Goal: Information Seeking & Learning: Get advice/opinions

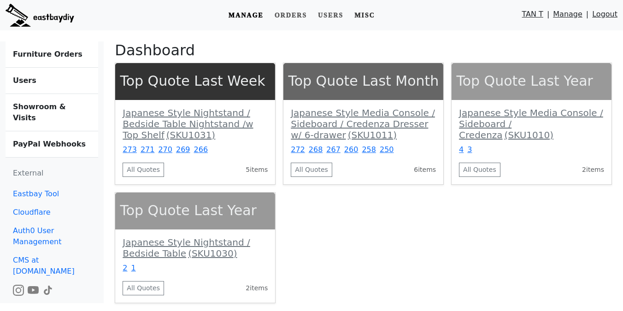
click at [361, 17] on link "Misc" at bounding box center [365, 15] width 28 height 17
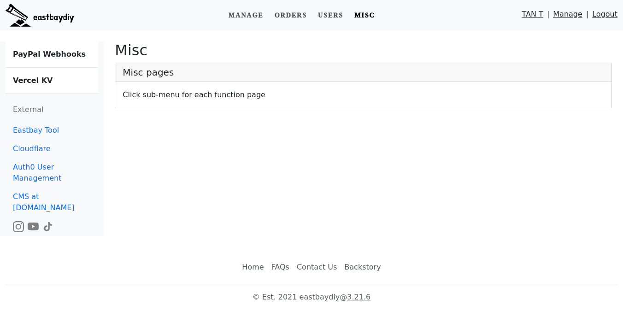
click at [52, 77] on link "Vercel KV" at bounding box center [52, 81] width 93 height 26
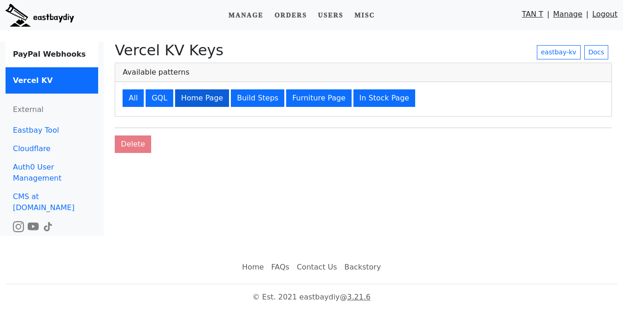
click at [198, 98] on button "Home Page" at bounding box center [202, 98] width 54 height 18
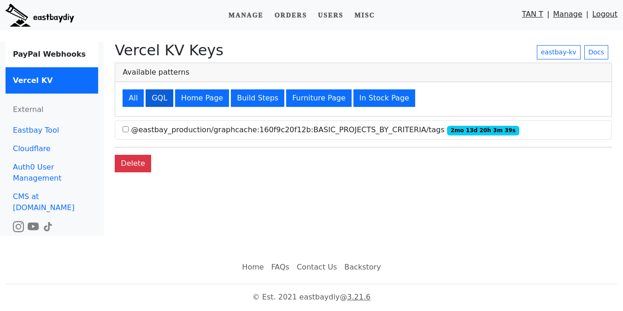
click at [161, 97] on button "GQL" at bounding box center [160, 98] width 28 height 18
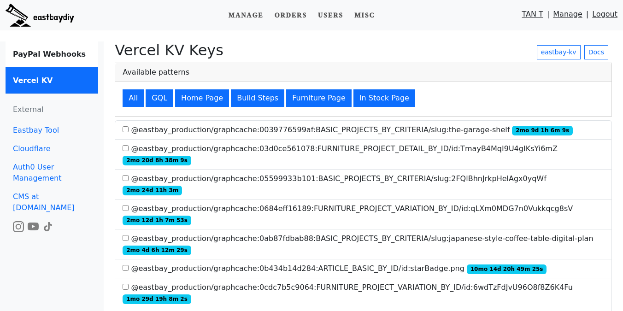
scroll to position [701, 0]
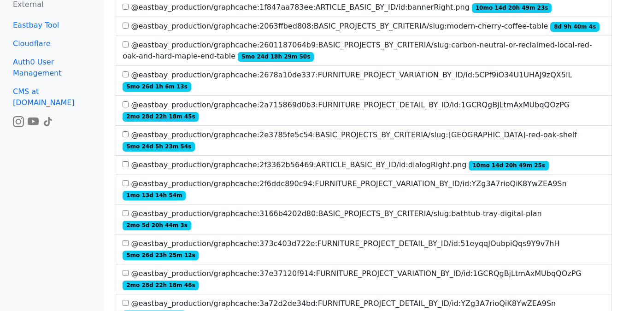
click at [396, 238] on label "@eastbay_production/graphcache:373c403d722e:FURNITURE_PROJECT_DETAIL_BY_ID/id:5…" at bounding box center [364, 249] width 482 height 22
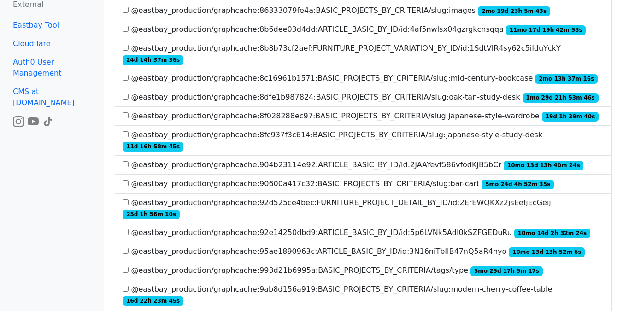
scroll to position [2054, 0]
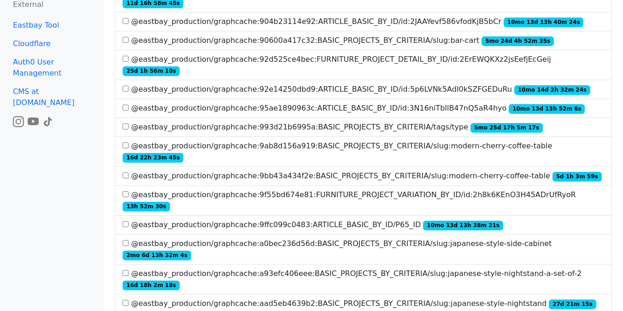
scroll to position [1403, 0]
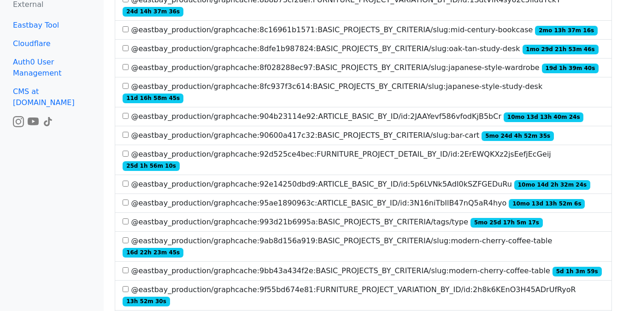
scroll to position [2016, 0]
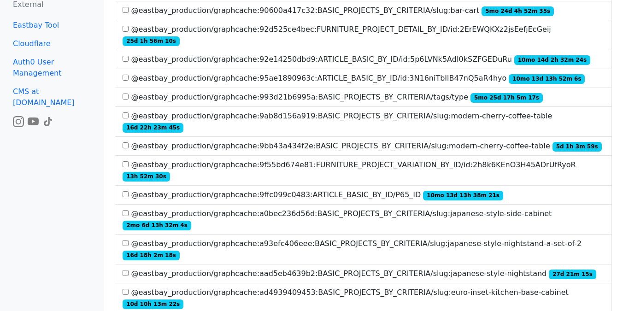
scroll to position [1997, 0]
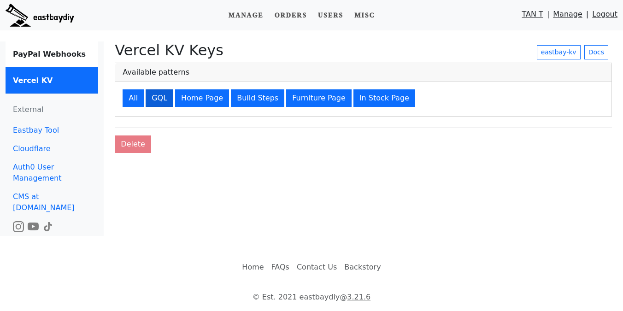
click at [159, 100] on button "GQL" at bounding box center [160, 98] width 28 height 18
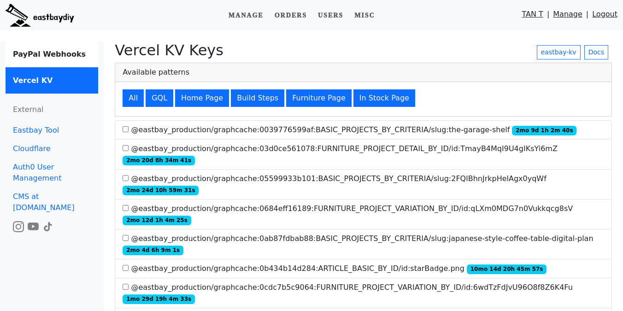
scroll to position [693, 0]
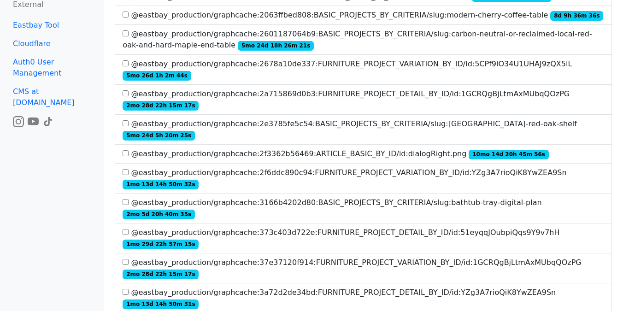
click at [272, 227] on label "@eastbay_production/graphcache:373c403d722e:FURNITURE_PROJECT_DETAIL_BY_ID/id:5…" at bounding box center [364, 238] width 482 height 22
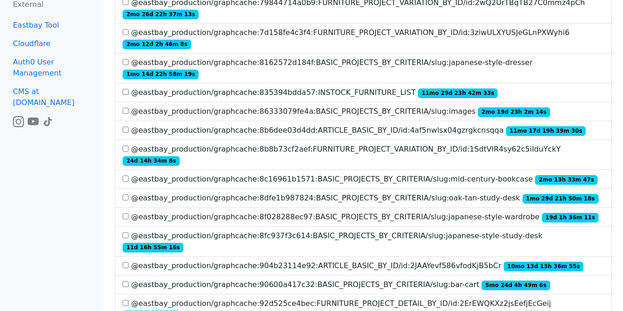
scroll to position [2087, 0]
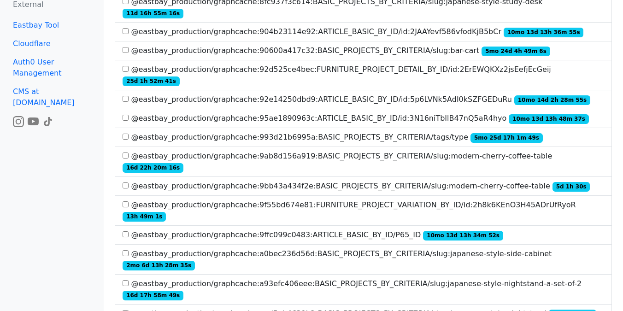
scroll to position [31, 0]
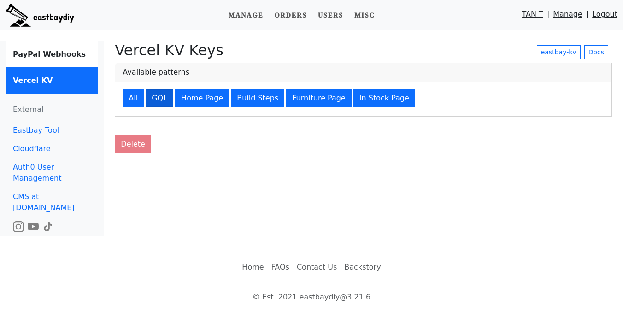
click at [157, 102] on button "GQL" at bounding box center [160, 98] width 28 height 18
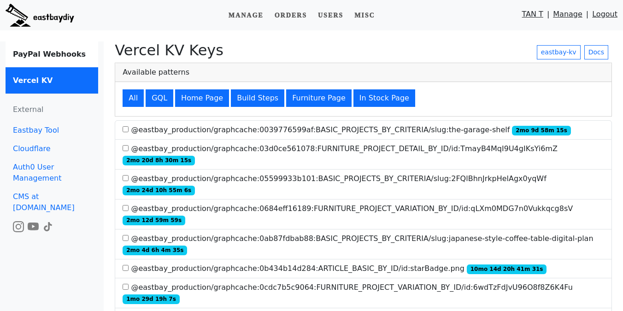
scroll to position [660, 0]
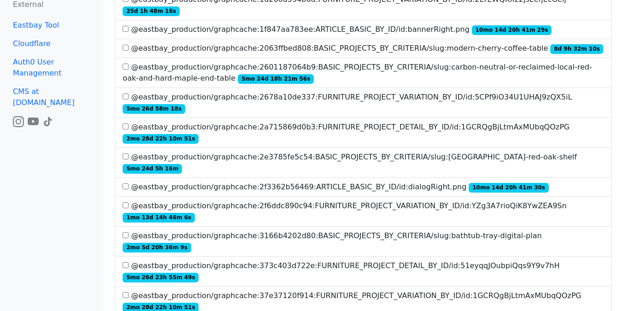
click at [318, 261] on label "@eastbay_production/graphcache:373c403d722e:FURNITURE_PROJECT_DETAIL_BY_ID/id:5…" at bounding box center [364, 272] width 482 height 22
click at [332, 257] on li "@eastbay_production/graphcache:373c403d722e:FURNITURE_PROJECT_DETAIL_BY_ID/id:5…" at bounding box center [364, 272] width 498 height 30
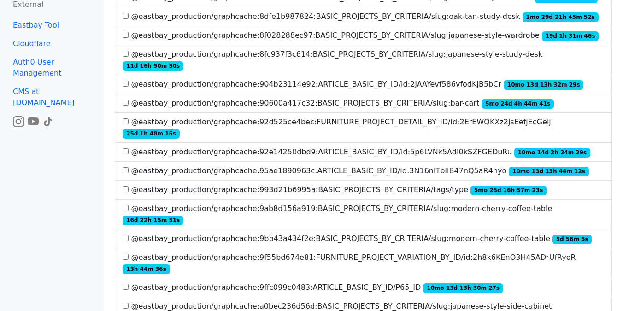
scroll to position [2054, 0]
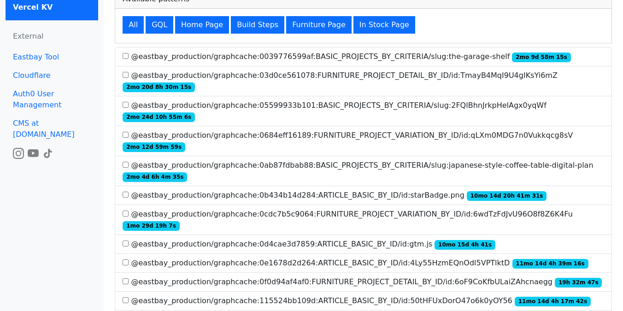
scroll to position [0, 0]
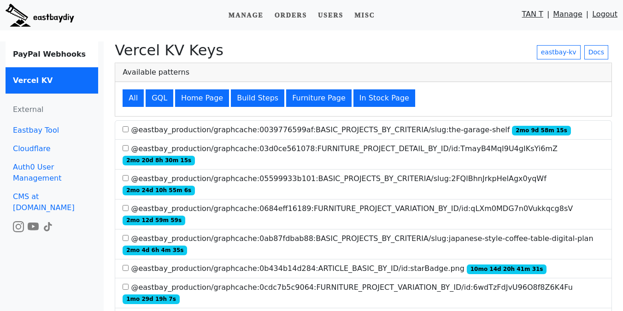
click at [43, 22] on img at bounding box center [40, 15] width 69 height 23
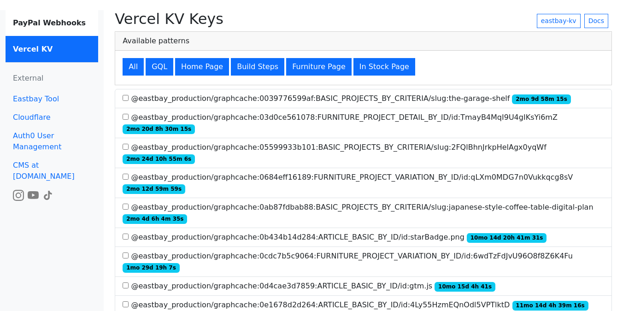
scroll to position [378, 0]
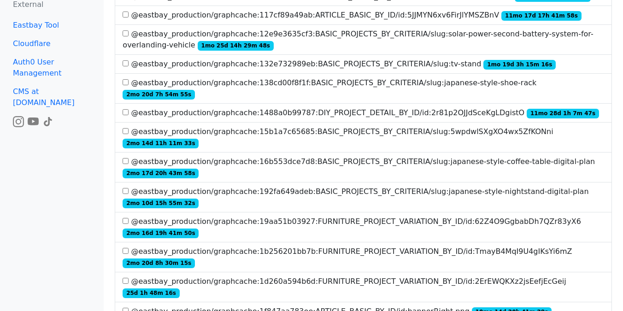
click at [477, 216] on label "@eastbay_production/graphcache:19aa51b03927:FURNITURE_PROJECT_VARIATION_BY_ID/i…" at bounding box center [364, 227] width 482 height 22
copy label "62Z4O9GgbabDh7QZr83yX6"
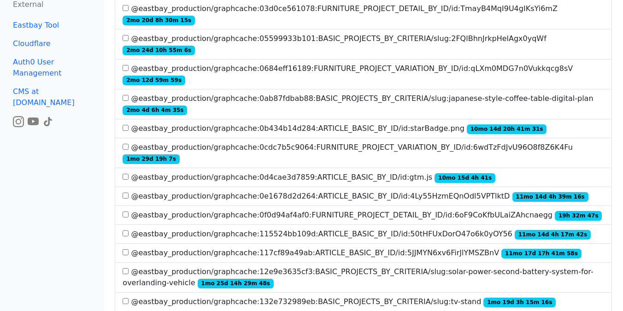
scroll to position [0, 0]
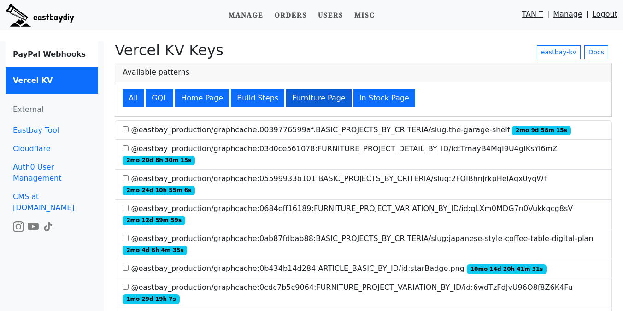
click at [308, 94] on button "Furniture Page" at bounding box center [318, 98] width 65 height 18
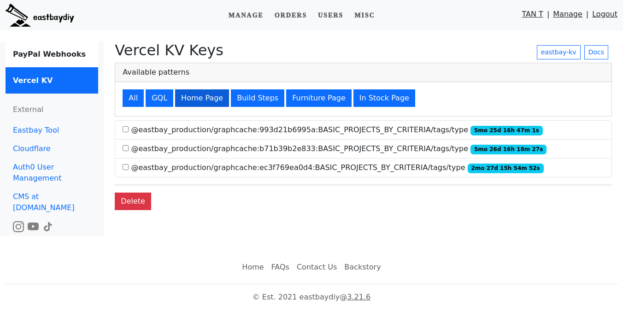
click at [201, 104] on button "Home Page" at bounding box center [202, 98] width 54 height 18
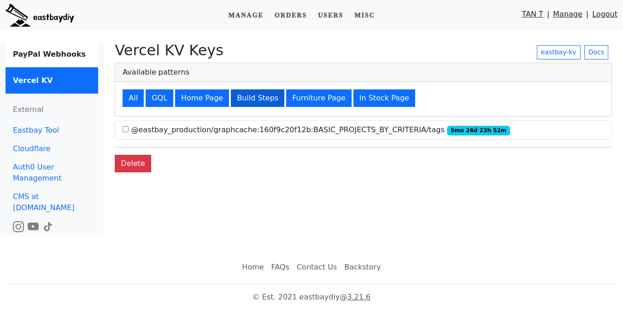
click at [255, 98] on button "Build Steps" at bounding box center [257, 98] width 53 height 18
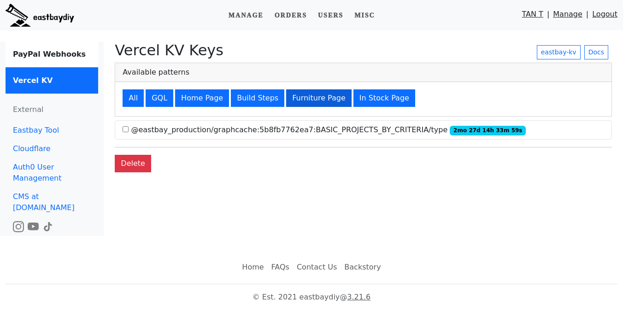
click at [308, 92] on button "Furniture Page" at bounding box center [318, 98] width 65 height 18
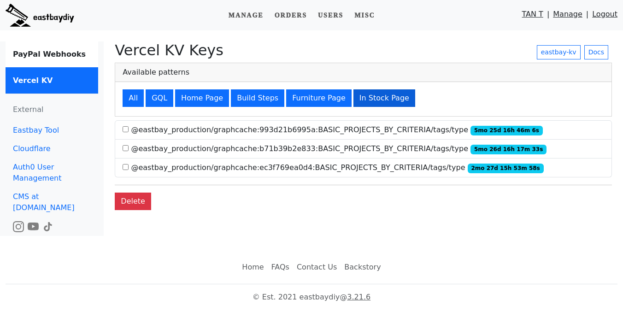
click at [367, 98] on button "In Stock Page" at bounding box center [385, 98] width 62 height 18
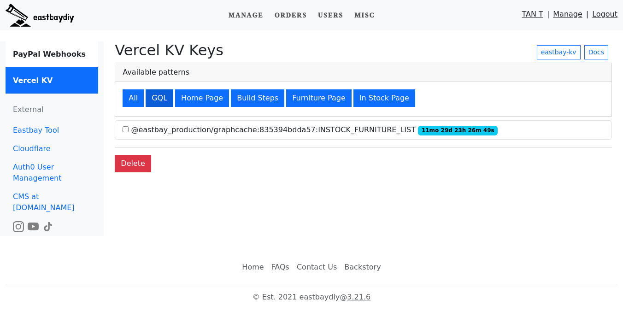
click at [160, 103] on button "GQL" at bounding box center [160, 98] width 28 height 18
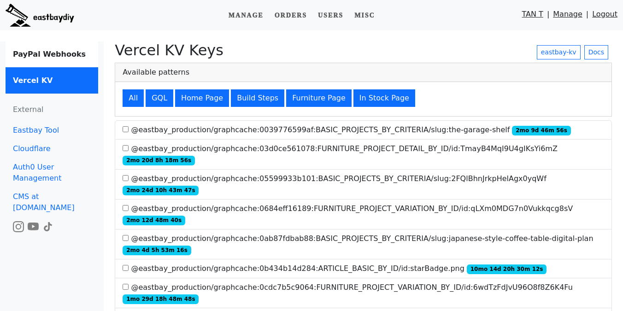
click at [260, 203] on label "@eastbay_production/graphcache:0684eff16189:FURNITURE_PROJECT_VARIATION_BY_ID/i…" at bounding box center [364, 214] width 482 height 22
click at [266, 203] on label "@eastbay_production/graphcache:0684eff16189:FURNITURE_PROJECT_VARIATION_BY_ID/i…" at bounding box center [364, 214] width 482 height 22
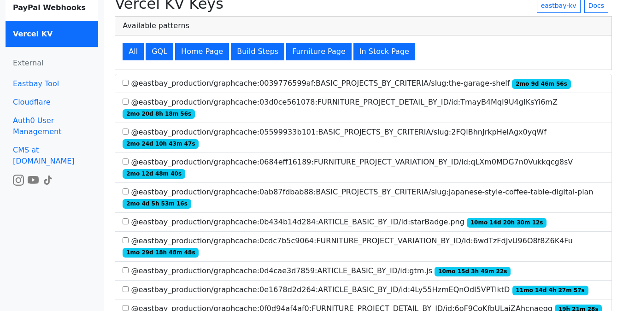
scroll to position [48, 0]
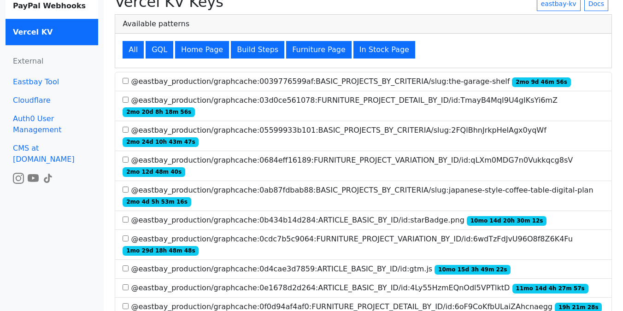
click at [415, 155] on label "@eastbay_production/graphcache:0684eff16189:FURNITURE_PROJECT_VARIATION_BY_ID/i…" at bounding box center [364, 166] width 482 height 22
copy label "FURNITURE_PROJECT_VARIATION_BY_ID"
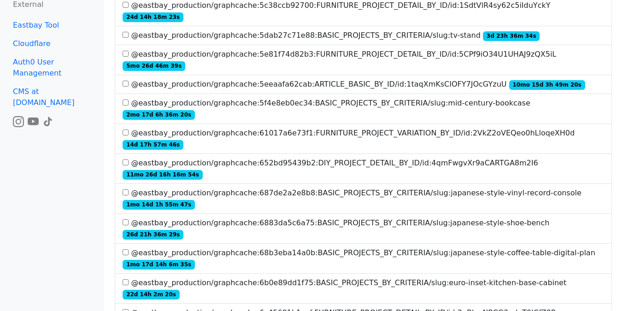
scroll to position [80, 0]
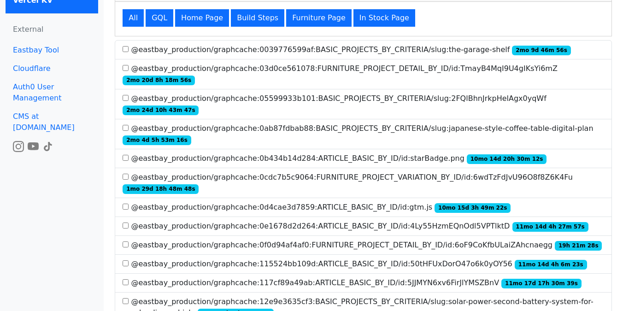
click at [215, 172] on label "@eastbay_production/graphcache:0cdc7b5c9064:FURNITURE_PROJECT_VARIATION_BY_ID/i…" at bounding box center [364, 183] width 482 height 22
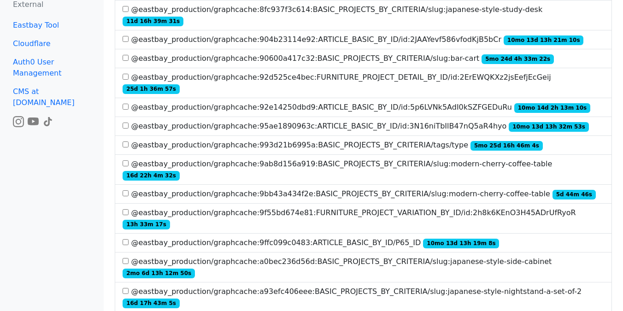
scroll to position [2016, 0]
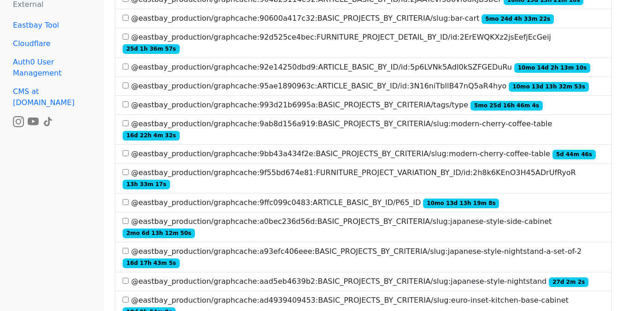
scroll to position [359, 0]
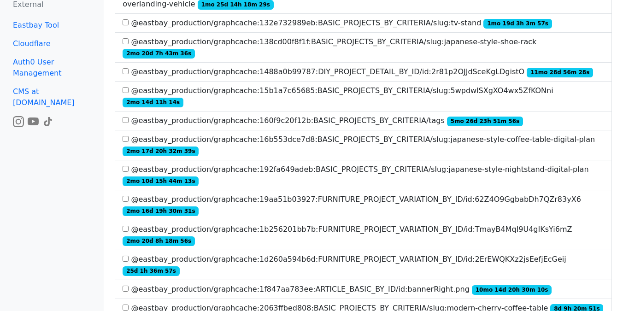
click at [195, 194] on label "@eastbay_production/graphcache:19aa51b03927:FURNITURE_PROJECT_VARIATION_BY_ID/i…" at bounding box center [364, 205] width 482 height 22
click at [193, 224] on label "@eastbay_production/graphcache:1b256201bb7b:FURNITURE_PROJECT_VARIATION_BY_ID/i…" at bounding box center [364, 235] width 482 height 22
click at [192, 254] on label "@eastbay_production/graphcache:1d260a594b6d:FURNITURE_PROJECT_VARIATION_BY_ID/i…" at bounding box center [364, 265] width 482 height 22
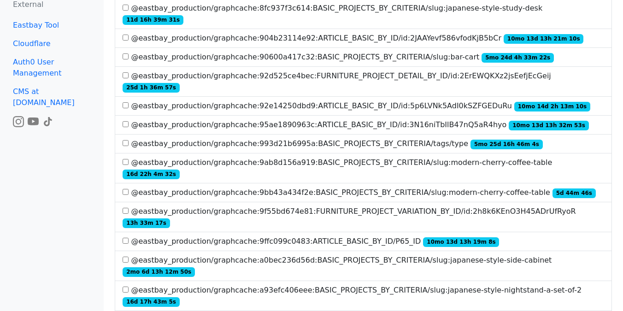
scroll to position [2009, 0]
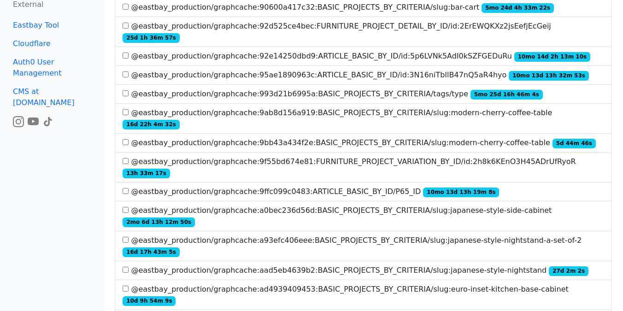
scroll to position [427, 0]
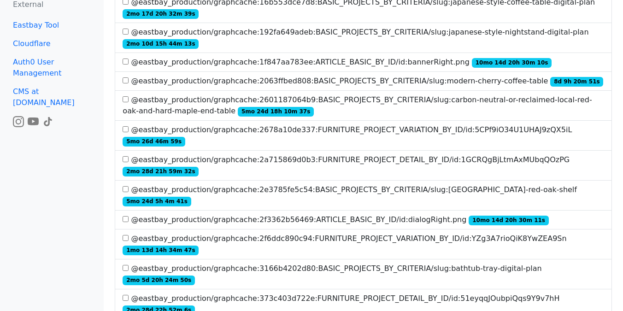
click at [262, 233] on label "@eastbay_production/graphcache:2f6ddc890c94:FURNITURE_PROJECT_VARIATION_BY_ID/i…" at bounding box center [364, 244] width 482 height 22
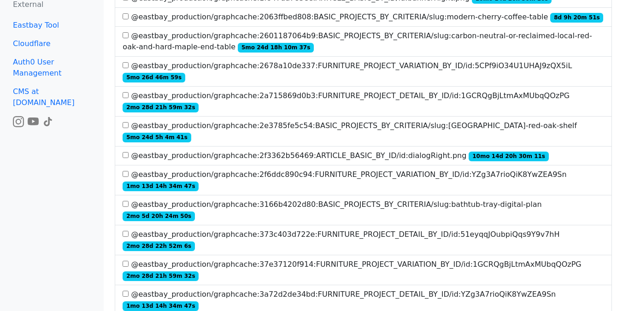
click at [258, 259] on label "@eastbay_production/graphcache:37e37120f914:FURNITURE_PROJECT_VARIATION_BY_ID/i…" at bounding box center [364, 270] width 482 height 22
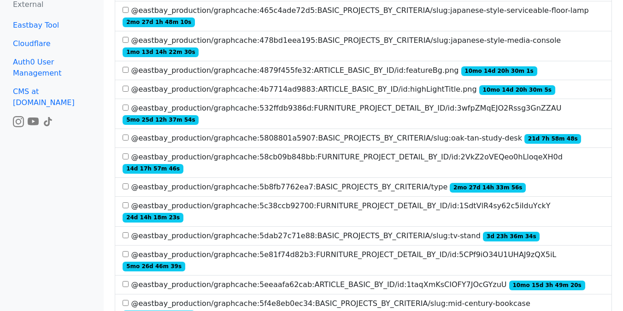
scroll to position [1084, 0]
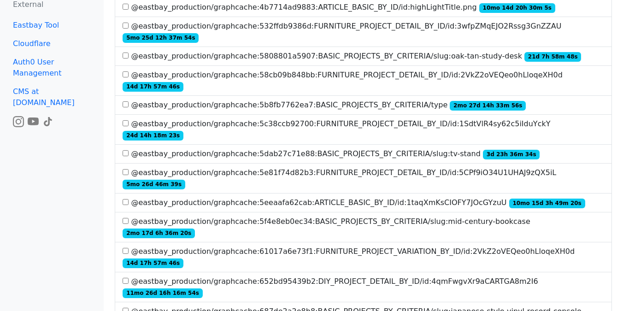
click at [274, 246] on label "@eastbay_production/graphcache:61017a6e73f1:FURNITURE_PROJECT_VARIATION_BY_ID/i…" at bounding box center [364, 257] width 482 height 22
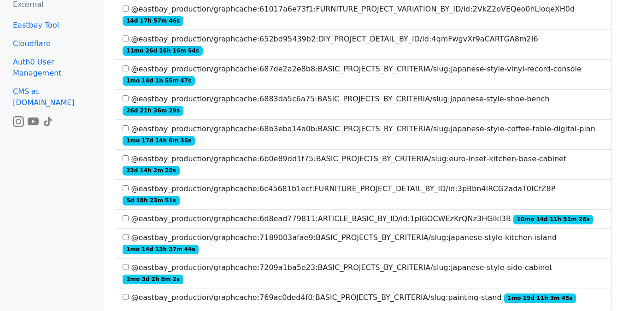
scroll to position [1359, 0]
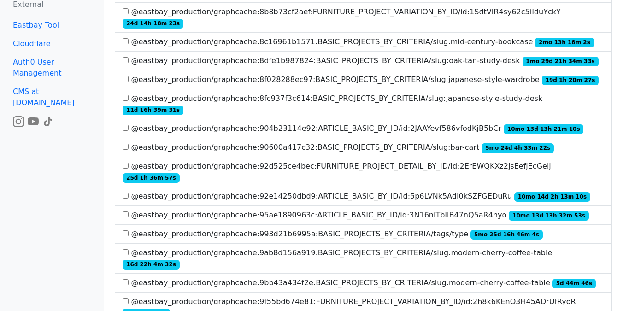
scroll to position [1930, 0]
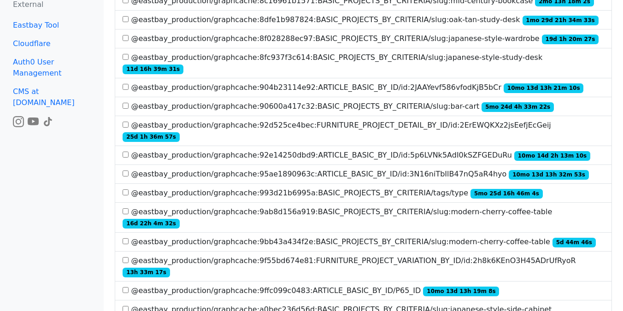
scroll to position [1791, 0]
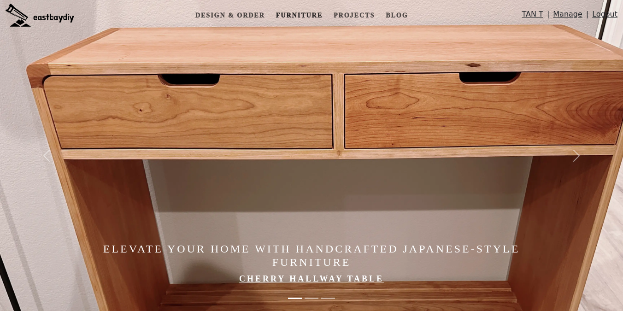
click at [300, 7] on link "Furniture" at bounding box center [300, 15] width 54 height 17
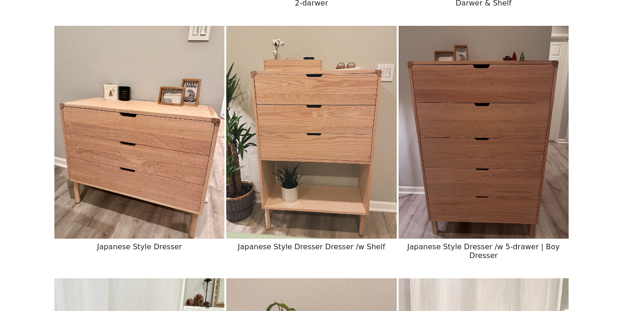
scroll to position [1162, 0]
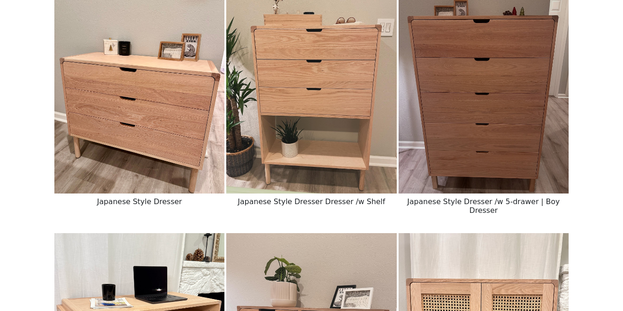
click at [481, 131] on img at bounding box center [484, 87] width 170 height 213
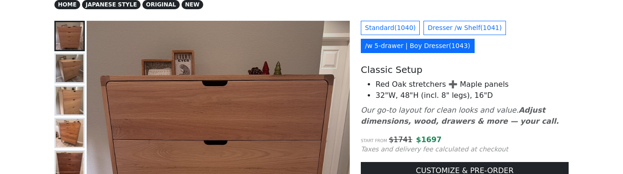
scroll to position [128, 0]
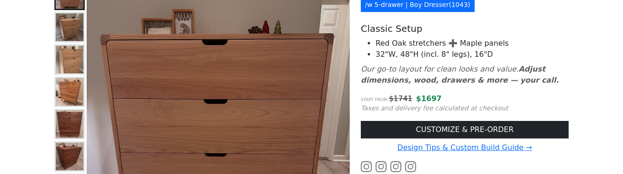
click at [426, 99] on span "$ 1697" at bounding box center [429, 98] width 26 height 9
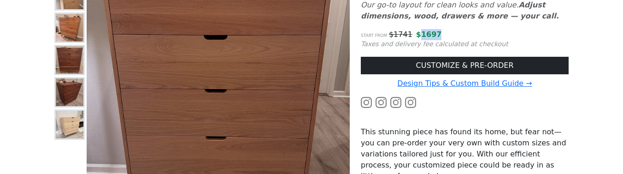
scroll to position [241, 0]
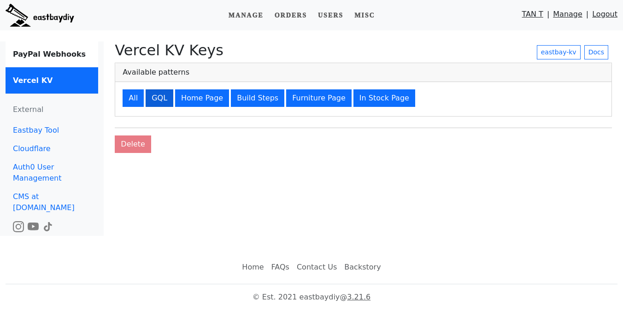
click at [161, 101] on button "GQL" at bounding box center [160, 98] width 28 height 18
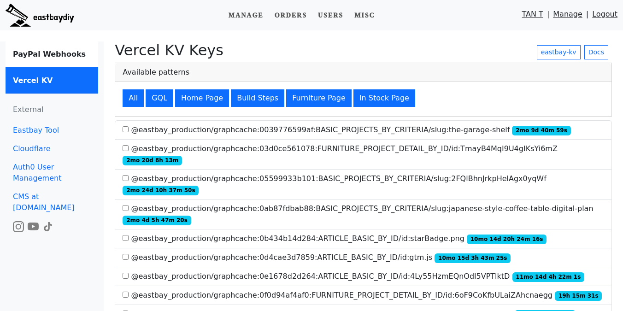
scroll to position [427, 0]
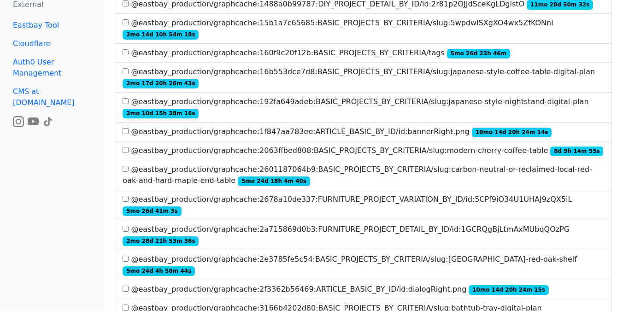
click at [248, 194] on label "@eastbay_production/graphcache:2678a10de337:FURNITURE_PROJECT_VARIATION_BY_ID/i…" at bounding box center [364, 205] width 482 height 22
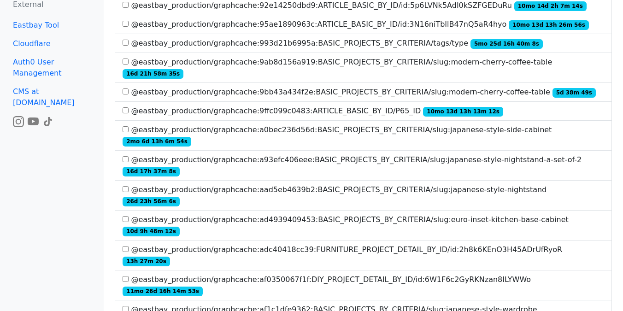
scroll to position [1768, 0]
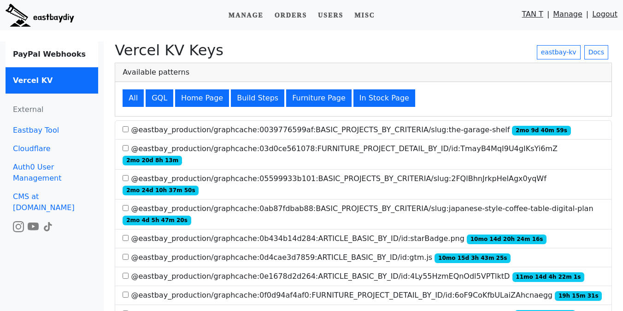
scroll to position [427, 0]
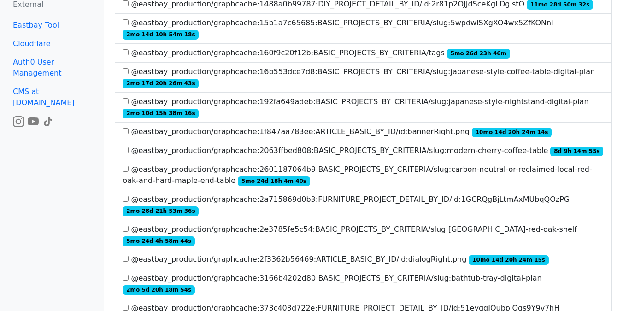
click at [393, 164] on label "@eastbay_production/graphcache:2601187064b9:BASIC_PROJECTS_BY_CRITERIA/slug:car…" at bounding box center [364, 175] width 482 height 22
click at [300, 303] on label "@eastbay_production/graphcache:373c403d722e:FURNITURE_PROJECT_DETAIL_BY_ID/id:5…" at bounding box center [364, 314] width 482 height 22
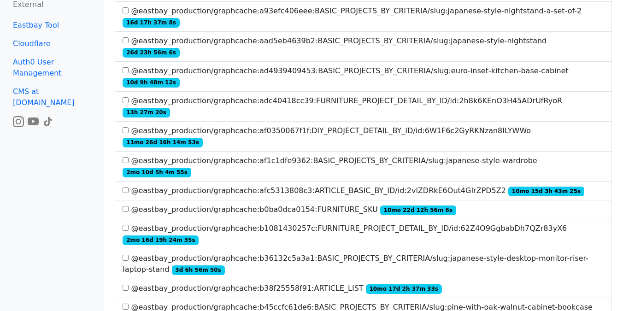
scroll to position [1972, 0]
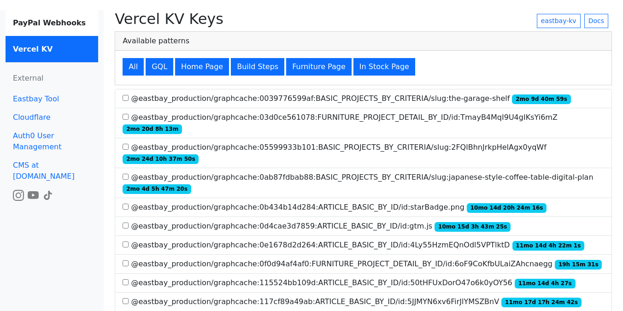
scroll to position [0, 0]
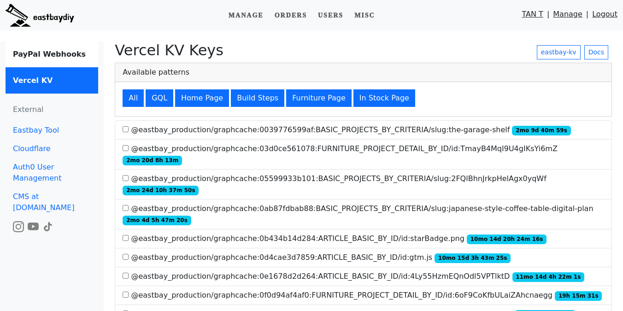
click at [69, 20] on img at bounding box center [40, 15] width 69 height 23
click at [154, 96] on button "GQL" at bounding box center [160, 98] width 28 height 18
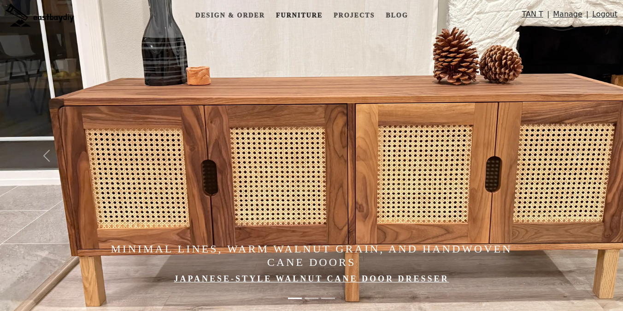
click at [310, 21] on link "Furniture" at bounding box center [300, 15] width 54 height 17
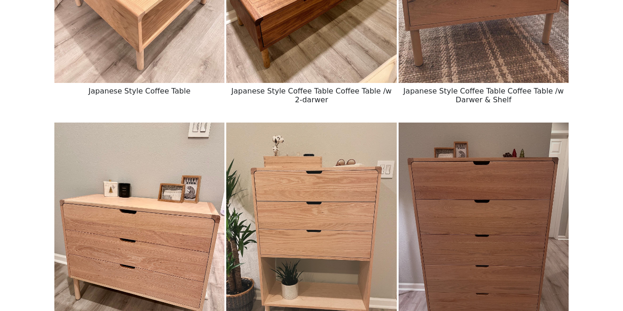
scroll to position [1031, 0]
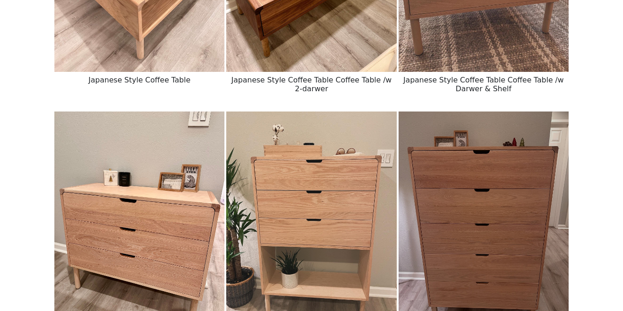
click at [175, 173] on img at bounding box center [139, 218] width 170 height 213
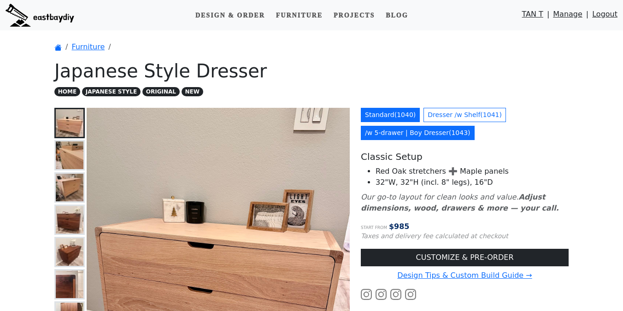
click at [417, 130] on link "/w 5-drawer | Boy Dresser ( 1043 )" at bounding box center [418, 133] width 114 height 14
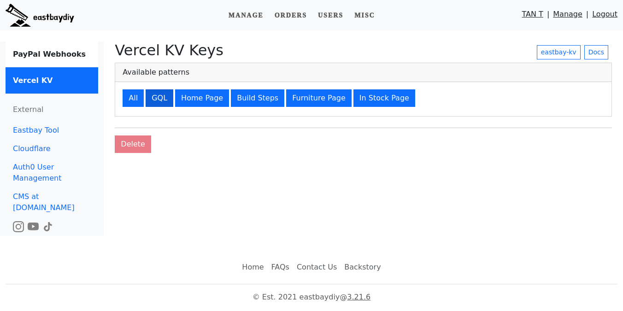
click at [152, 95] on button "GQL" at bounding box center [160, 98] width 28 height 18
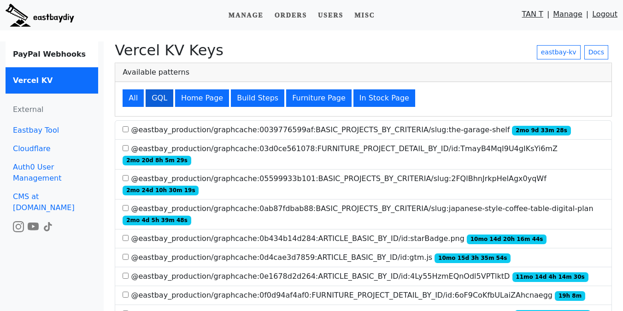
click at [159, 99] on button "GQL" at bounding box center [160, 98] width 28 height 18
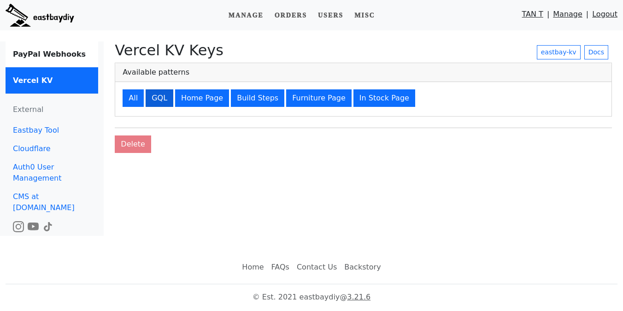
click at [158, 101] on button "GQL" at bounding box center [160, 98] width 28 height 18
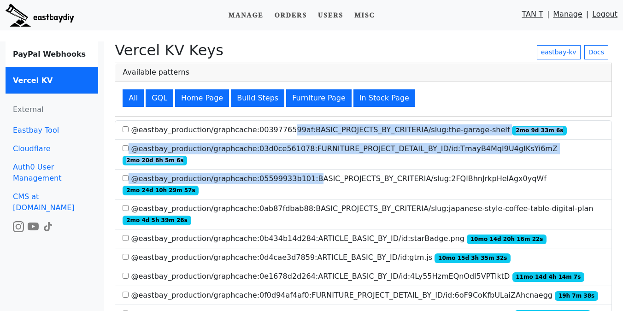
drag, startPoint x: 282, startPoint y: 139, endPoint x: 303, endPoint y: 171, distance: 38.4
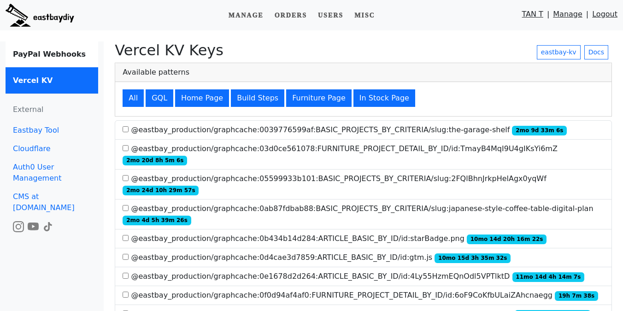
click at [329, 173] on label "@eastbay_production/graphcache:05599933b101:BASIC_PROJECTS_BY_CRITERIA/slug:2FQ…" at bounding box center [364, 184] width 482 height 22
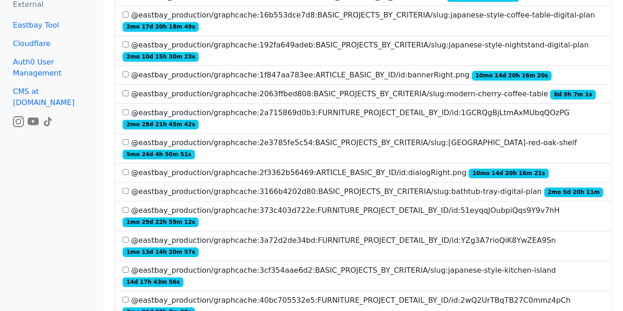
click at [362, 205] on label "@eastbay_production/graphcache:373c403d722e:FURNITURE_PROJECT_DETAIL_BY_ID/id:5…" at bounding box center [364, 216] width 482 height 22
click at [372, 201] on li "@eastbay_production/graphcache:373c403d722e:FURNITURE_PROJECT_DETAIL_BY_ID/id:5…" at bounding box center [364, 216] width 498 height 30
click at [375, 186] on label "@eastbay_production/graphcache:3166b4202d80:BASIC_PROJECTS_BY_CRITERIA/slug:bat…" at bounding box center [363, 191] width 481 height 11
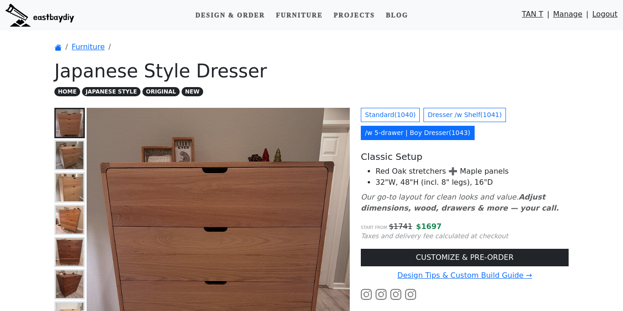
click at [22, 13] on img at bounding box center [40, 15] width 69 height 23
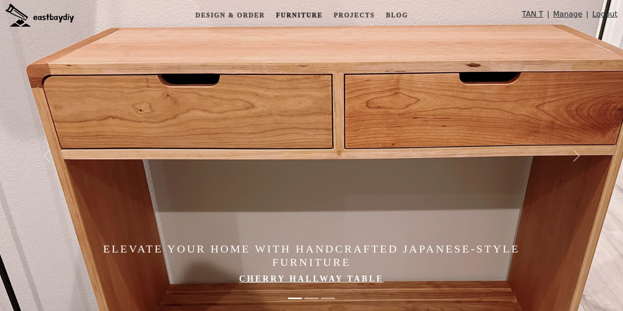
click at [285, 13] on link "Furniture" at bounding box center [300, 15] width 54 height 17
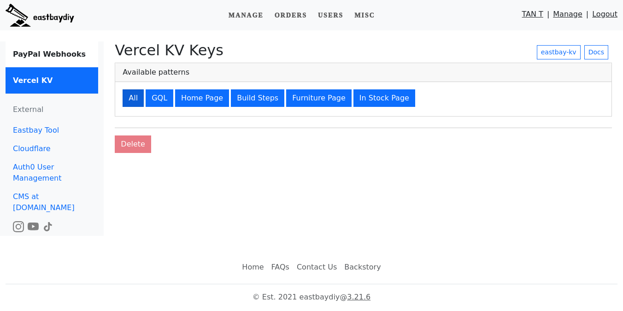
click at [123, 95] on button "All" at bounding box center [133, 98] width 21 height 18
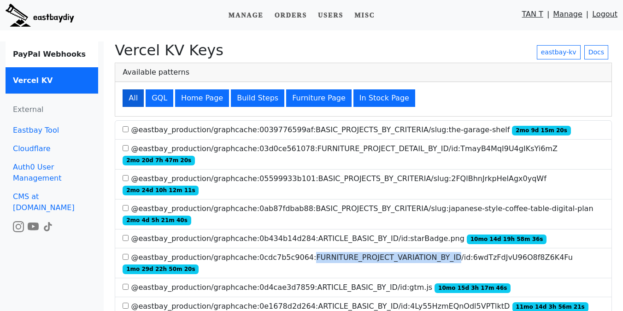
click at [130, 98] on button "All" at bounding box center [133, 98] width 21 height 18
click at [135, 96] on button "All" at bounding box center [133, 98] width 21 height 18
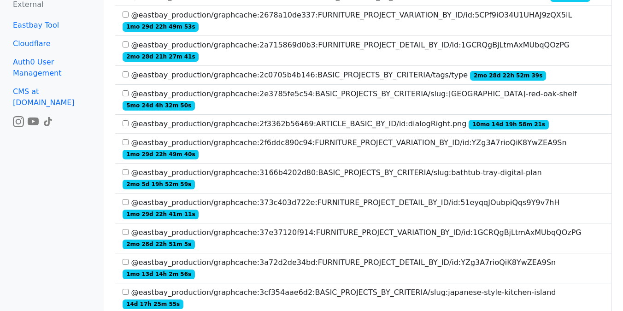
scroll to position [80, 0]
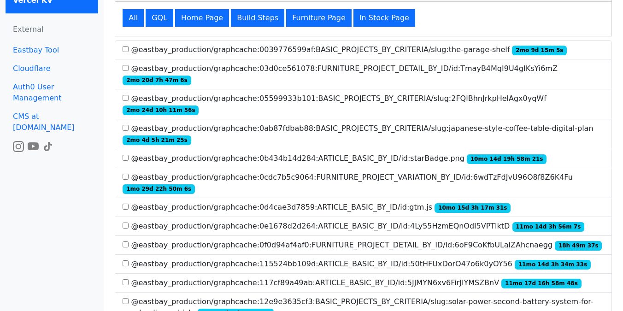
click at [444, 123] on label "@eastbay_production/graphcache:0ab87fdbab88:BASIC_PROJECTS_BY_CRITERIA/slug:jap…" at bounding box center [364, 134] width 482 height 22
click at [153, 19] on button "GQL" at bounding box center [160, 18] width 28 height 18
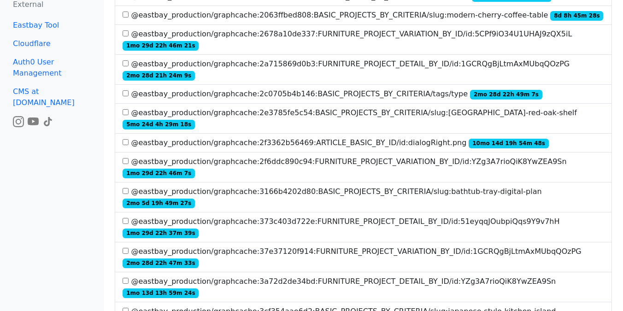
click at [319, 216] on label "@eastbay_production/graphcache:373c403d722e:FURNITURE_PROJECT_DETAIL_BY_ID/id:5…" at bounding box center [364, 227] width 482 height 22
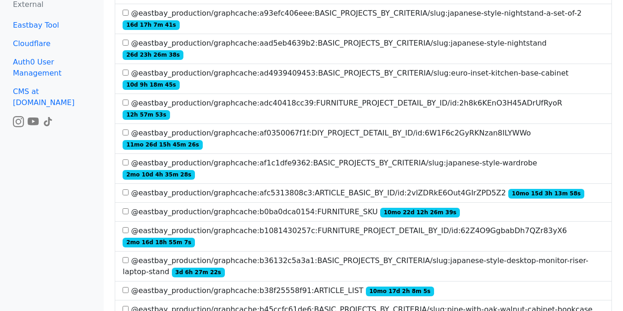
scroll to position [2021, 0]
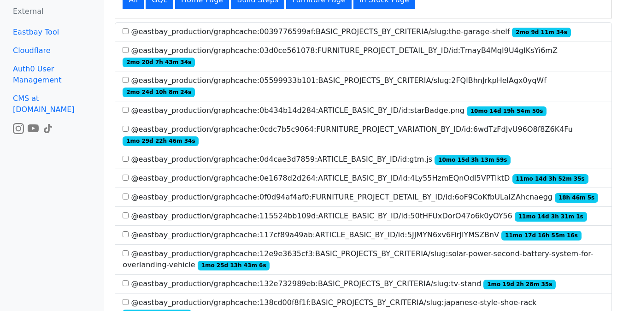
scroll to position [0, 0]
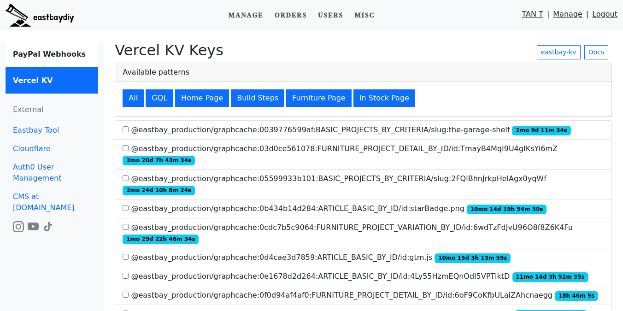
click at [419, 89] on div "All GQL Home Page Build Steps Furniture Page In Stock Page" at bounding box center [363, 99] width 497 height 34
click at [426, 219] on li "@eastbay_production/graphcache:0cdc7b5c9064:FURNITURE_PROJECT_VARIATION_BY_ID/i…" at bounding box center [364, 234] width 498 height 30
click at [121, 105] on div "All GQL Home Page Build Steps Furniture Page In Stock Page" at bounding box center [363, 99] width 497 height 34
click at [128, 102] on button "All" at bounding box center [133, 98] width 21 height 18
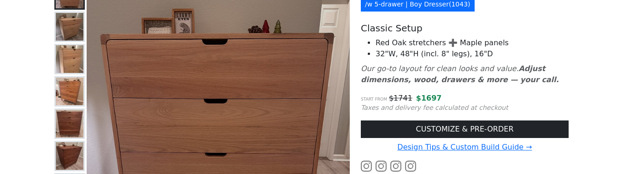
scroll to position [87, 0]
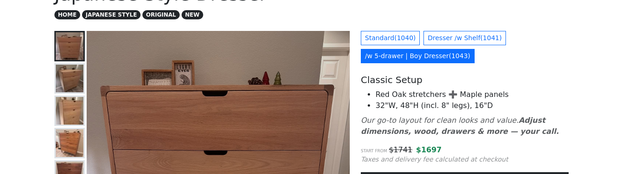
scroll to position [60, 0]
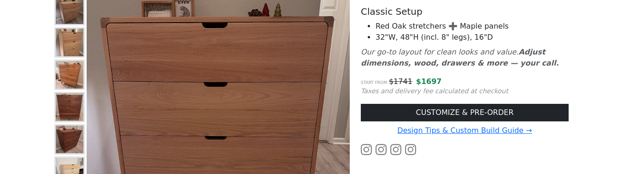
scroll to position [143, 0]
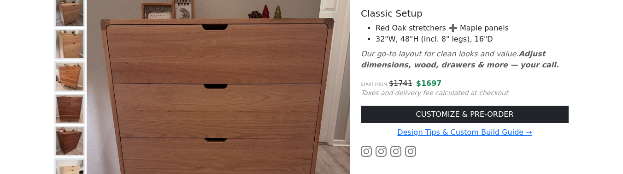
click at [440, 63] on b "Adjust dimensions, wood, drawers & more — your call." at bounding box center [460, 59] width 198 height 20
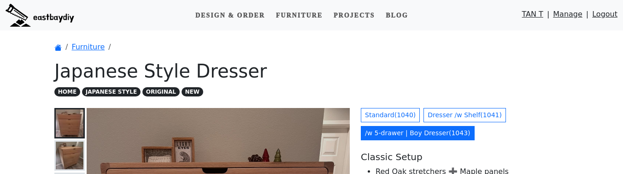
scroll to position [143, 0]
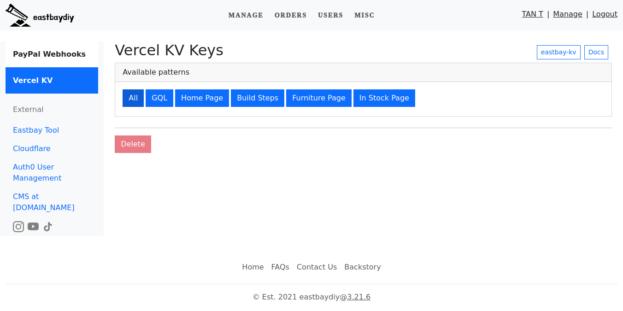
click at [133, 100] on button "All" at bounding box center [133, 98] width 21 height 18
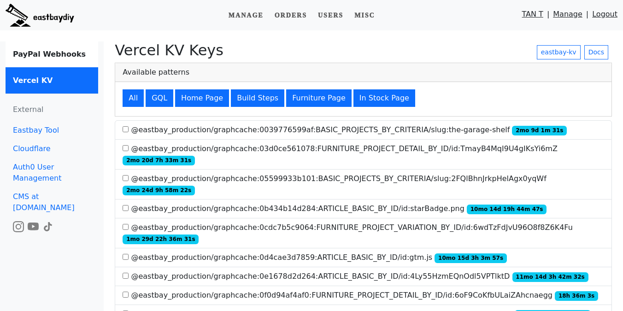
scroll to position [563, 0]
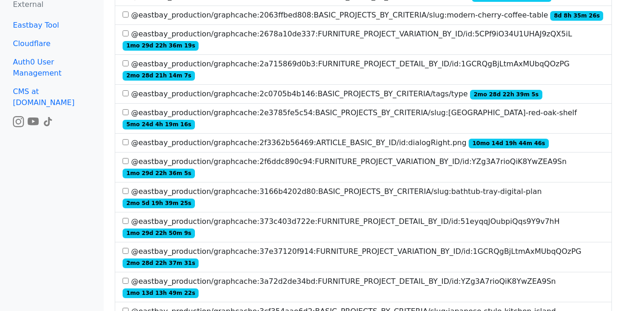
click at [228, 216] on label "@eastbay_production/graphcache:373c403d722e:FURNITURE_PROJECT_DETAIL_BY_ID/id:5…" at bounding box center [364, 227] width 482 height 22
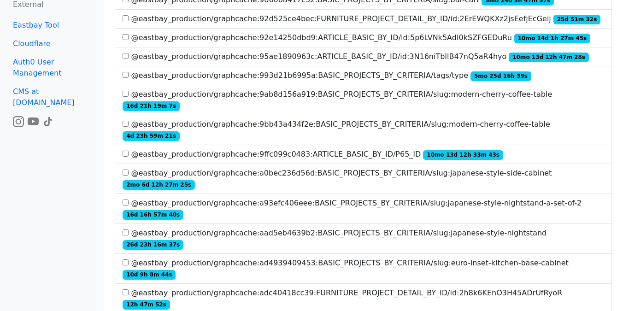
scroll to position [2021, 0]
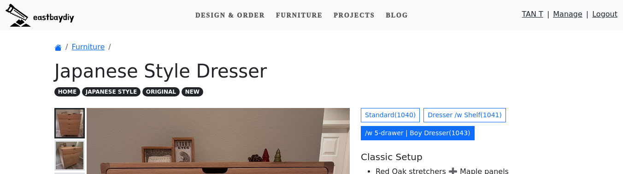
scroll to position [143, 0]
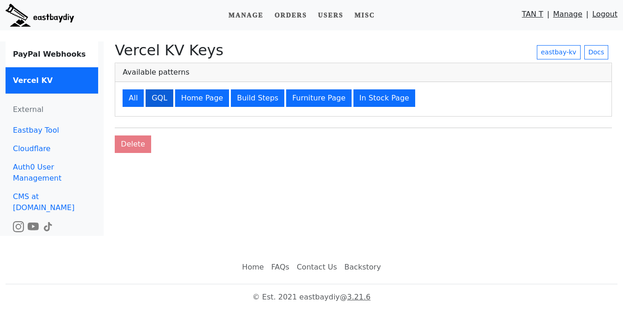
click at [157, 95] on button "GQL" at bounding box center [160, 98] width 28 height 18
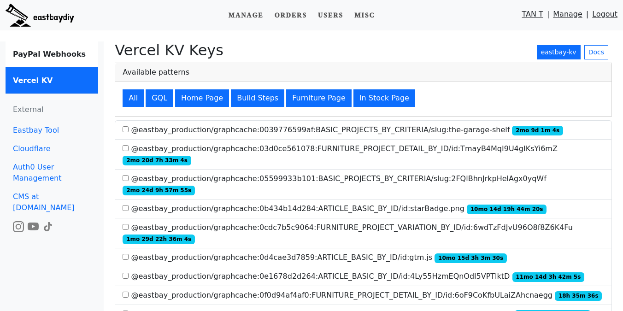
click at [548, 55] on link "eastbay-kv" at bounding box center [559, 52] width 44 height 14
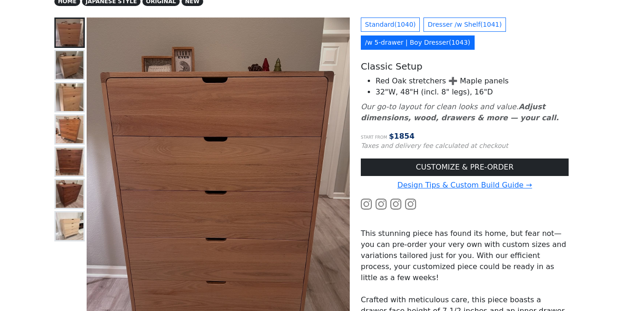
scroll to position [76, 0]
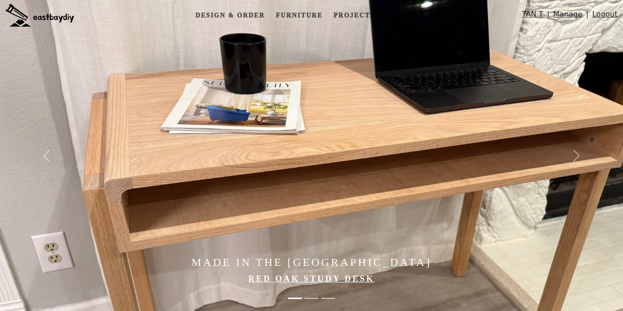
click at [573, 20] on link "Manage" at bounding box center [568, 16] width 30 height 15
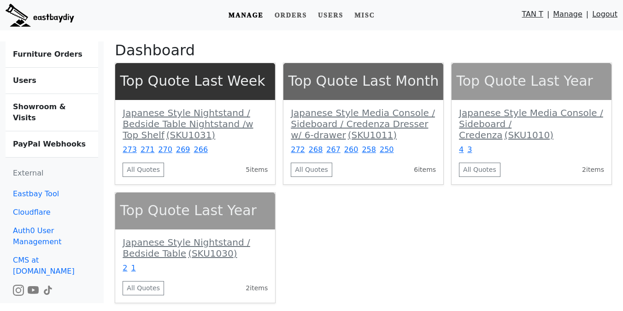
click at [30, 105] on b "Showroom & Visits" at bounding box center [39, 112] width 53 height 20
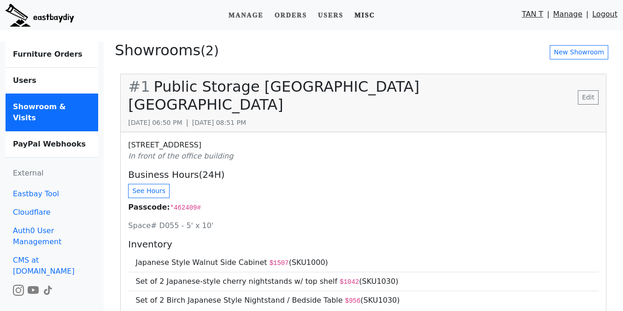
click at [378, 15] on link "Misc" at bounding box center [365, 15] width 28 height 17
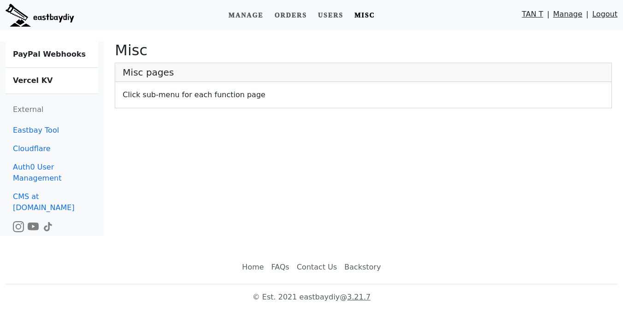
click at [40, 82] on b "Vercel KV" at bounding box center [33, 80] width 40 height 9
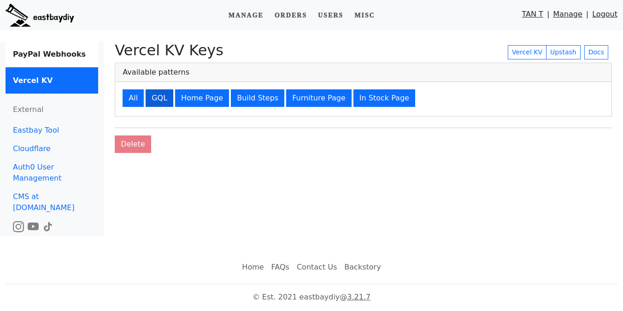
click at [160, 103] on button "GQL" at bounding box center [160, 98] width 28 height 18
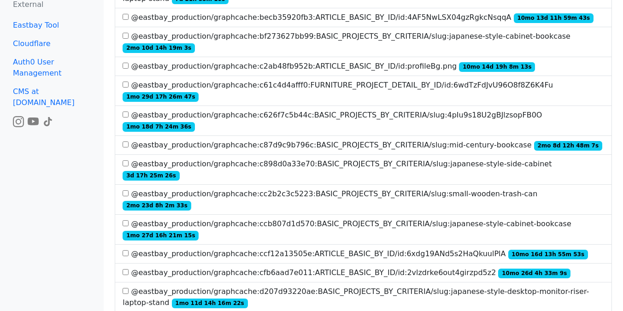
scroll to position [2659, 0]
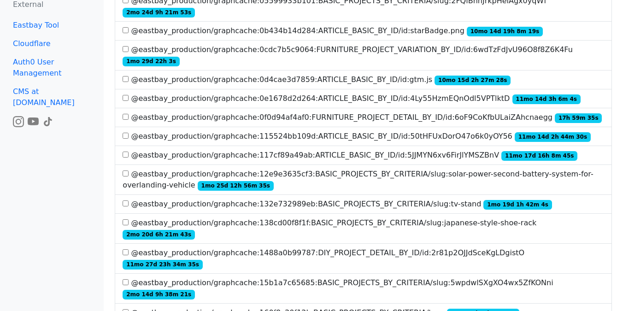
scroll to position [0, 0]
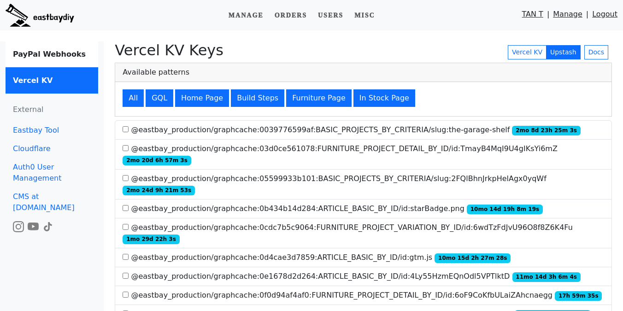
click at [559, 56] on link "Upstash" at bounding box center [563, 52] width 35 height 14
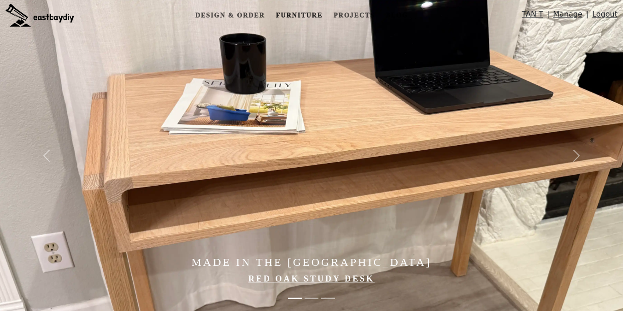
click at [302, 10] on link "Furniture" at bounding box center [300, 15] width 54 height 17
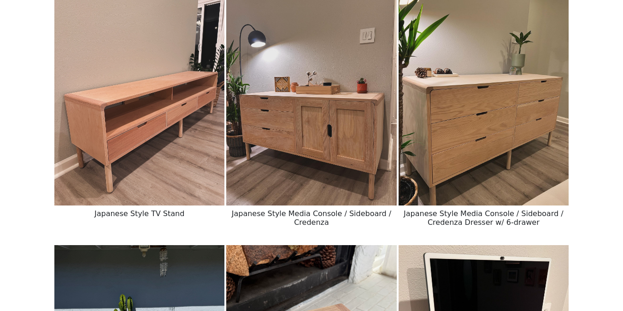
scroll to position [192, 0]
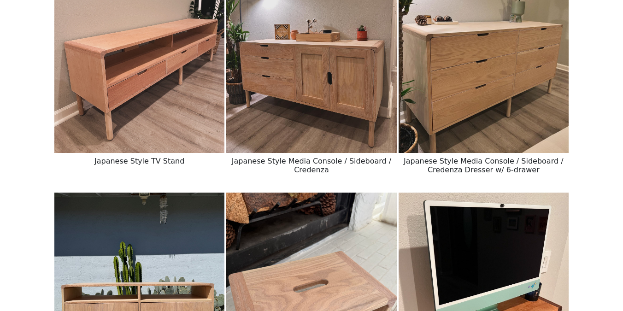
click at [178, 95] on img at bounding box center [139, 46] width 170 height 213
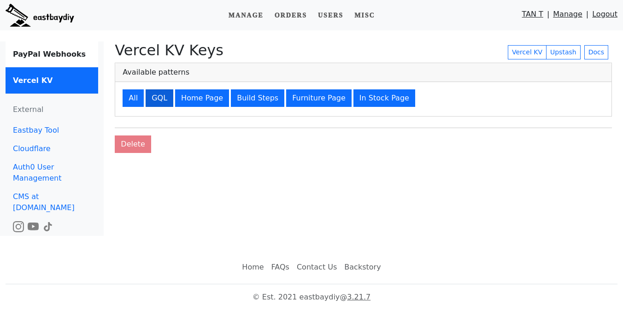
click at [160, 106] on button "GQL" at bounding box center [160, 98] width 28 height 18
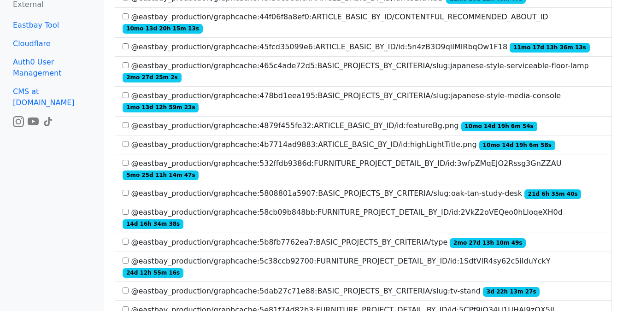
scroll to position [397, 0]
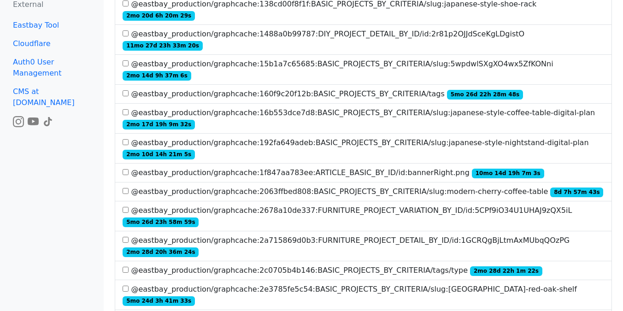
click at [409, 205] on label "@eastbay_production/graphcache:2678a10de337:FURNITURE_PROJECT_VARIATION_BY_ID/i…" at bounding box center [364, 216] width 482 height 22
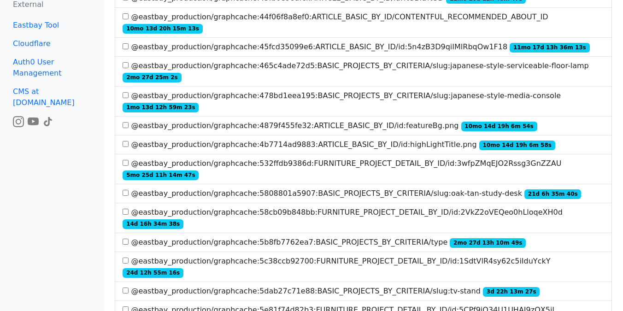
click at [380, 305] on label "@eastbay_production/graphcache:5e81f74d82b3:FURNITURE_PROJECT_DETAIL_BY_ID/id:5…" at bounding box center [364, 316] width 482 height 22
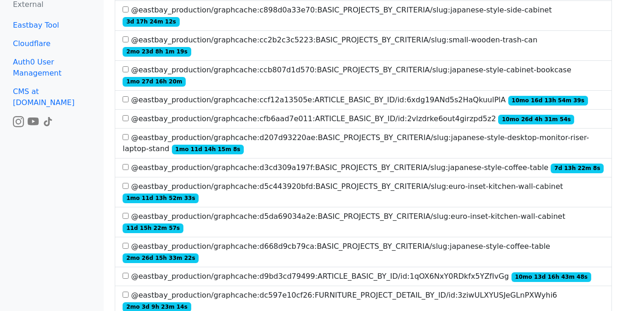
scroll to position [2520, 0]
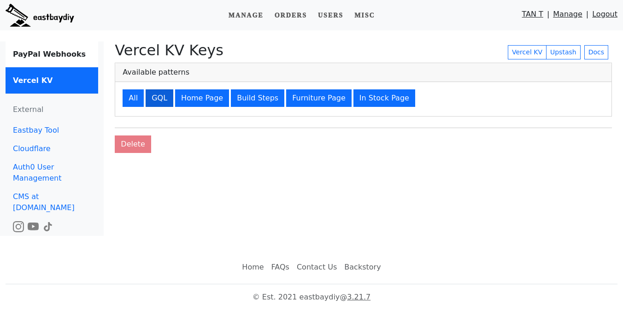
click at [161, 96] on button "GQL" at bounding box center [160, 98] width 28 height 18
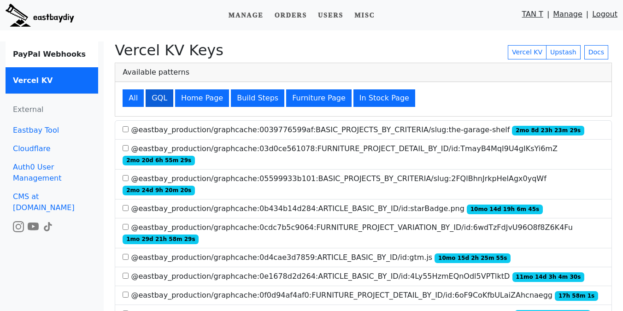
click at [155, 95] on button "GQL" at bounding box center [160, 98] width 28 height 18
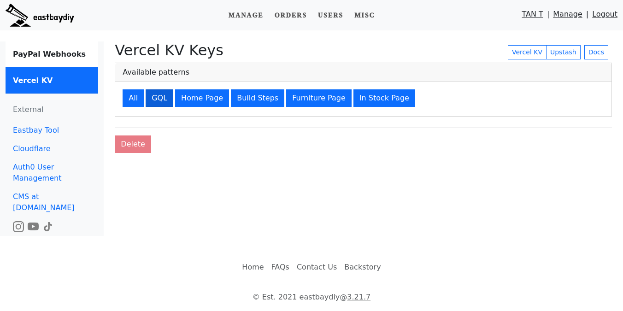
click at [161, 91] on button "GQL" at bounding box center [160, 98] width 28 height 18
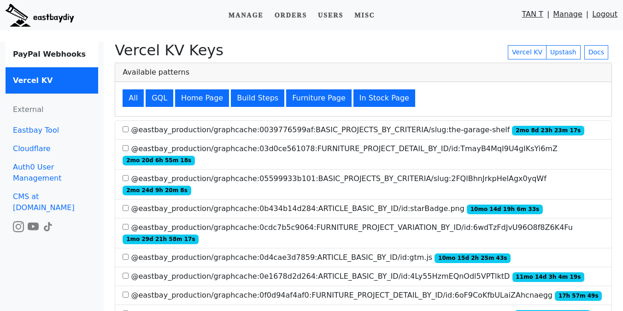
scroll to position [397, 0]
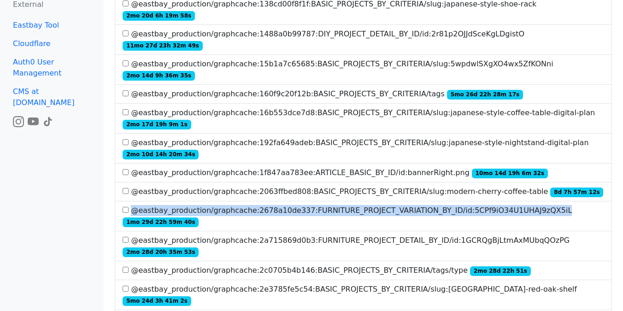
drag, startPoint x: 131, startPoint y: 155, endPoint x: 557, endPoint y: 158, distance: 425.6
click at [557, 205] on label "@eastbay_production/graphcache:2678a10de337:FURNITURE_PROJECT_VARIATION_BY_ID/i…" at bounding box center [364, 216] width 482 height 22
copy label "@eastbay_production/graphcache:2678a10de337:FURNITURE_PROJECT_VARIATION_BY_ID/i…"
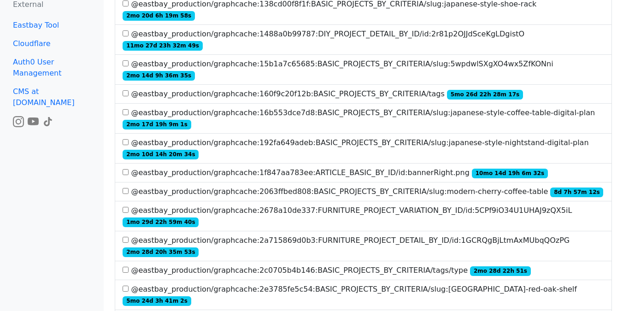
click at [542, 205] on label "@eastbay_production/graphcache:2678a10de337:FURNITURE_PROJECT_VARIATION_BY_ID/i…" at bounding box center [364, 216] width 482 height 22
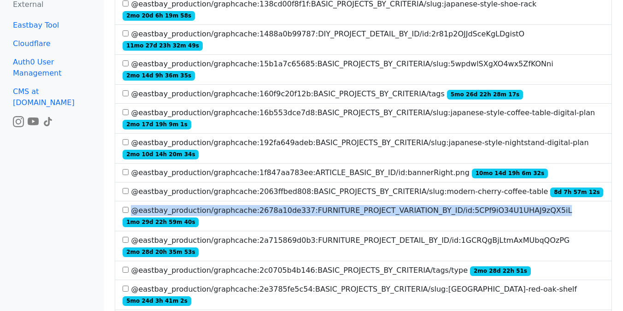
drag, startPoint x: 547, startPoint y: 156, endPoint x: 131, endPoint y: 158, distance: 415.5
click at [131, 205] on label "@eastbay_production/graphcache:2678a10de337:FURNITURE_PROJECT_VARIATION_BY_ID/i…" at bounding box center [364, 216] width 482 height 22
copy label "@eastbay_production/graphcache:2678a10de337:FURNITURE_PROJECT_VARIATION_BY_ID/i…"
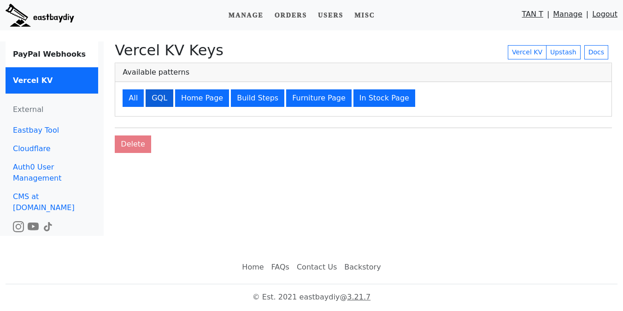
click at [162, 102] on button "GQL" at bounding box center [160, 98] width 28 height 18
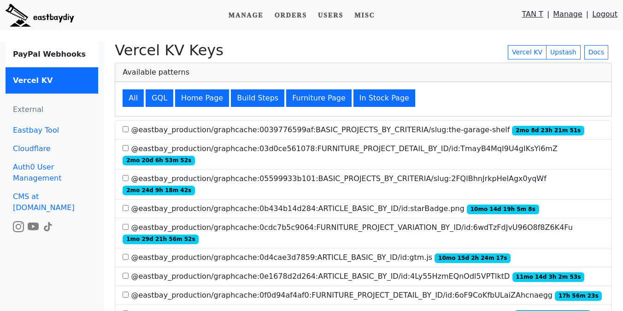
scroll to position [397, 0]
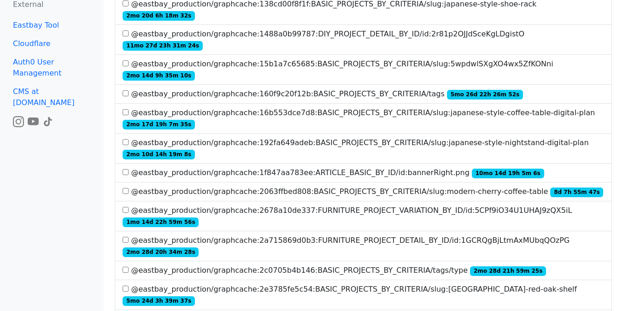
click at [373, 205] on label "@eastbay_production/graphcache:2678a10de337:FURNITURE_PROJECT_VARIATION_BY_ID/i…" at bounding box center [364, 216] width 482 height 22
click at [356, 205] on label "@eastbay_production/graphcache:2678a10de337:FURNITURE_PROJECT_VARIATION_BY_ID/i…" at bounding box center [364, 216] width 482 height 22
click at [358, 186] on label "@eastbay_production/graphcache:2063ffbed808:BASIC_PROJECTS_BY_CRITERIA/slug:mod…" at bounding box center [363, 191] width 481 height 11
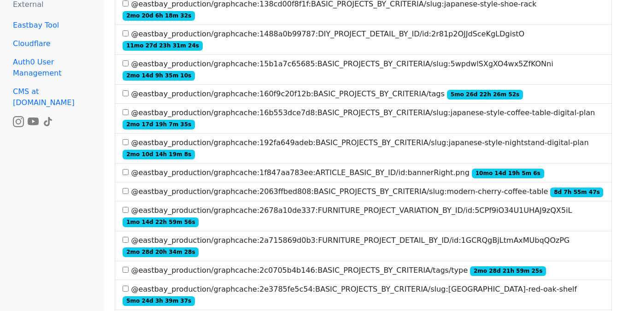
click at [470, 205] on label "@eastbay_production/graphcache:2678a10de337:FURNITURE_PROJECT_VARIATION_BY_ID/i…" at bounding box center [364, 216] width 482 height 22
copy label "5CPf9iO34U1UHAJ9zQX5iL"
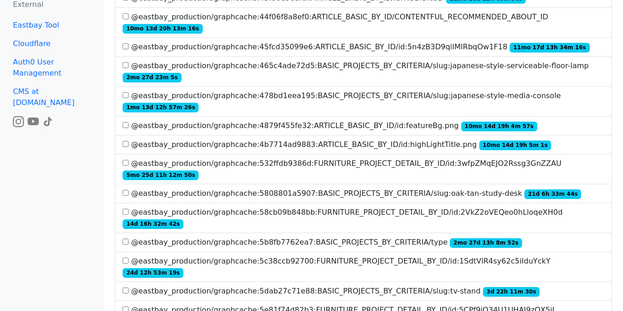
click at [504, 305] on label "@eastbay_production/graphcache:5e81f74d82b3:FURNITURE_PROJECT_DETAIL_BY_ID/id:5…" at bounding box center [364, 316] width 482 height 22
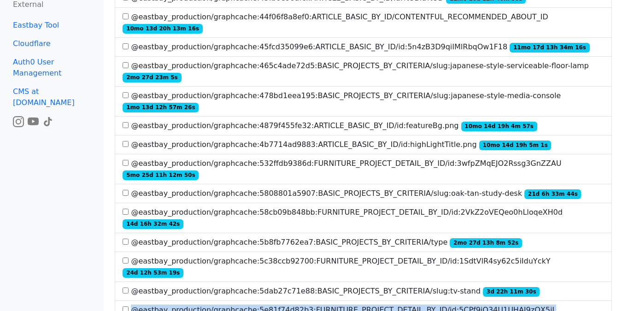
drag, startPoint x: 532, startPoint y: 156, endPoint x: 133, endPoint y: 156, distance: 398.4
click at [133, 305] on label "@eastbay_production/graphcache:5e81f74d82b3:FURNITURE_PROJECT_DETAIL_BY_ID/id:5…" at bounding box center [364, 316] width 482 height 22
copy label "@eastbay_production/graphcache:5e81f74d82b3:FURNITURE_PROJECT_DETAIL_BY_ID/id:5…"
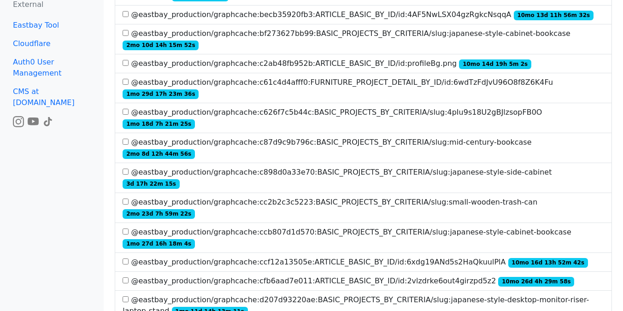
scroll to position [2670, 0]
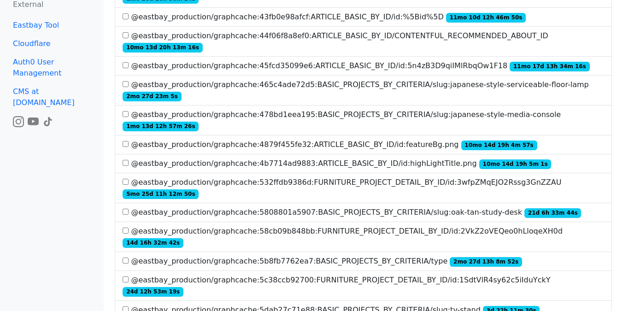
scroll to position [2370, 0]
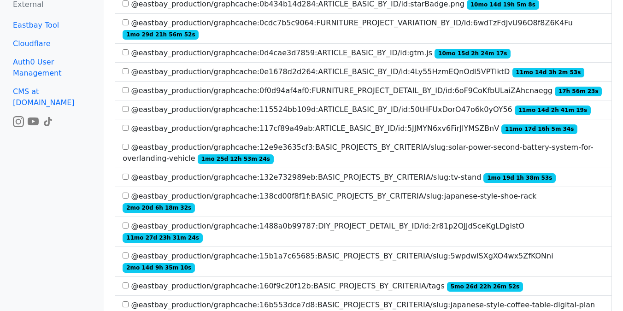
click at [362, 172] on label "@eastbay_production/graphcache:132e732989eb:BASIC_PROJECTS_BY_CRITERIA/slug:tv-…" at bounding box center [339, 177] width 433 height 11
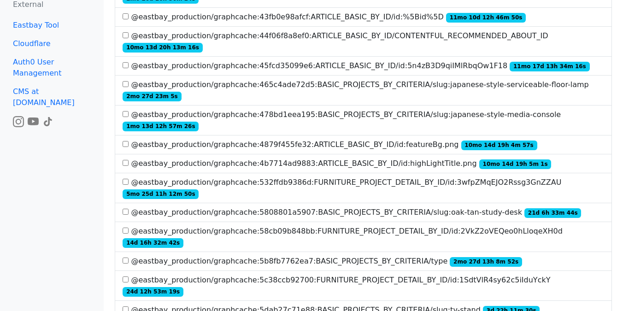
click at [357, 305] on label "@eastbay_production/graphcache:5dab27c71e88:BASIC_PROJECTS_BY_CRITERIA/slug:tv-…" at bounding box center [331, 310] width 417 height 11
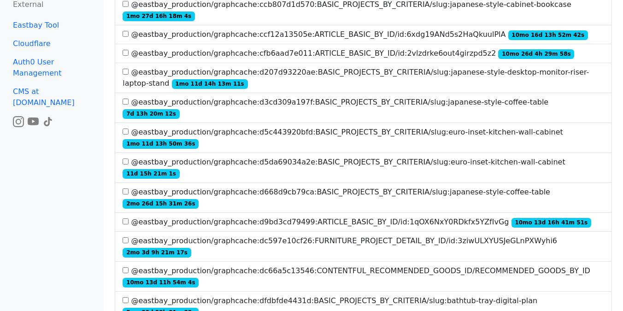
scroll to position [2621, 0]
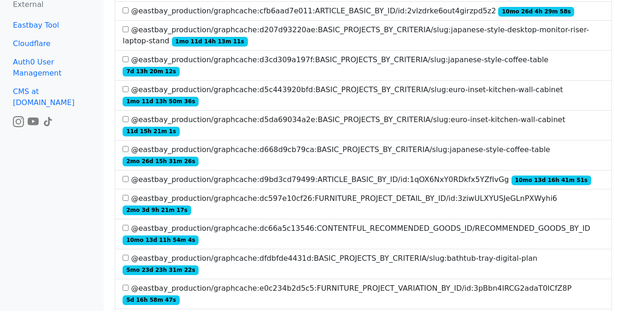
scroll to position [2565, 0]
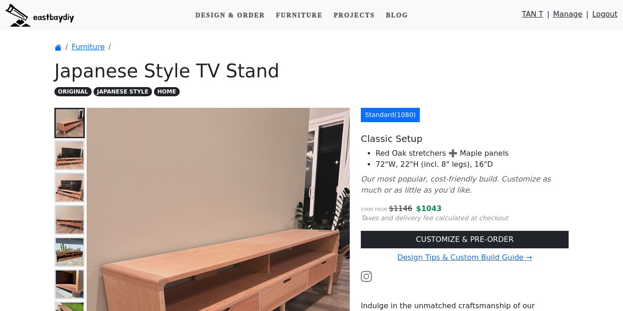
click at [483, 77] on h1 "Japanese Style TV Stand" at bounding box center [311, 71] width 515 height 22
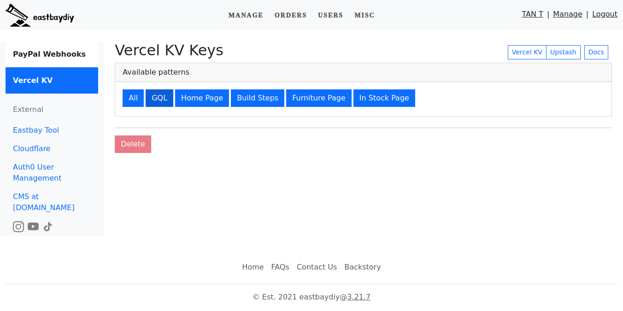
click at [158, 98] on button "GQL" at bounding box center [160, 98] width 28 height 18
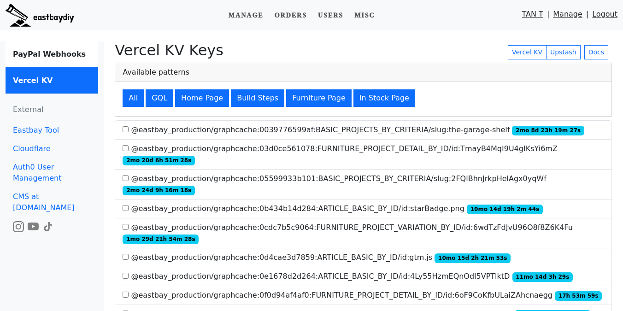
scroll to position [2506, 0]
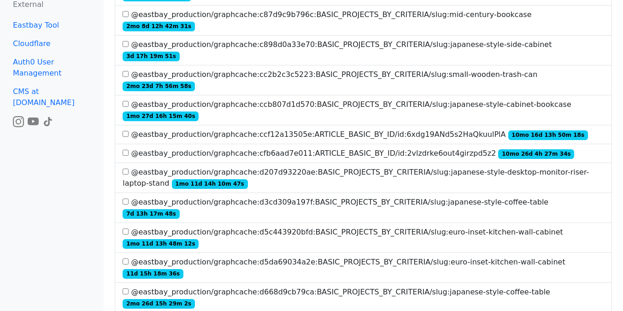
drag, startPoint x: 506, startPoint y: 156, endPoint x: 444, endPoint y: 156, distance: 62.7
drag, startPoint x: 507, startPoint y: 157, endPoint x: 133, endPoint y: 158, distance: 373.5
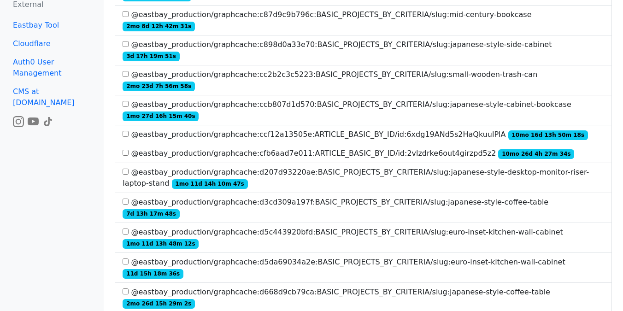
copy label "@eastbay_production/graphcache:f72c5dafd089:BASIC_PROJECTS_BY_CRITERIA/slug:jap…"
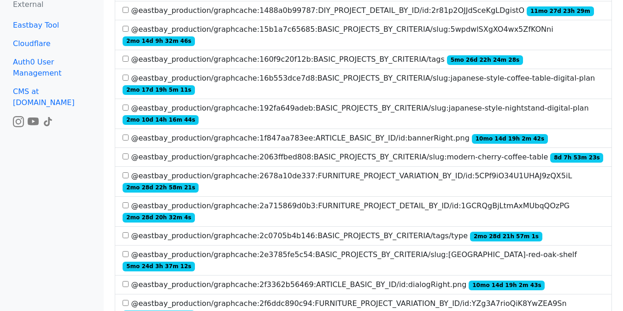
scroll to position [0, 0]
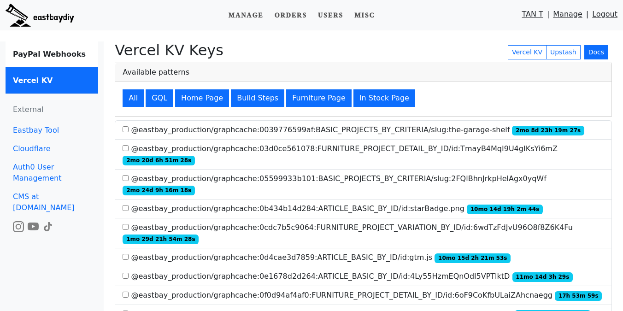
click at [602, 53] on link "Docs" at bounding box center [597, 52] width 24 height 14
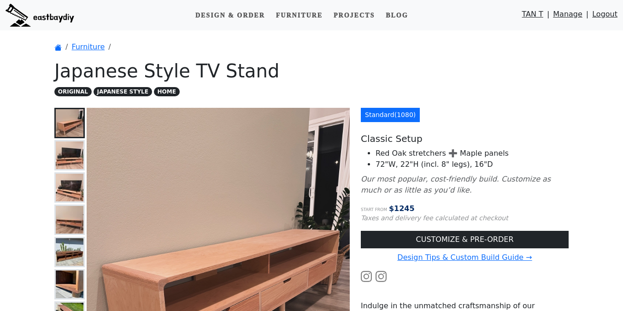
click at [462, 95] on p "ORIGINAL JAPANESE STYLE HOME" at bounding box center [311, 91] width 515 height 11
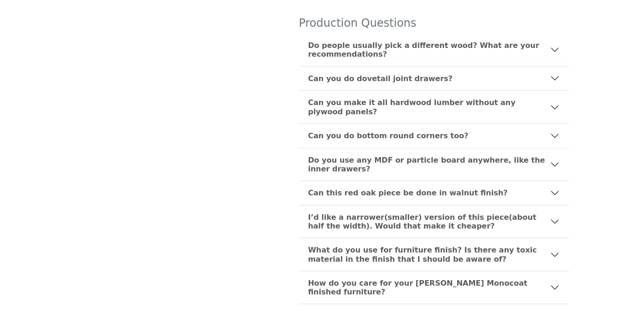
scroll to position [497, 0]
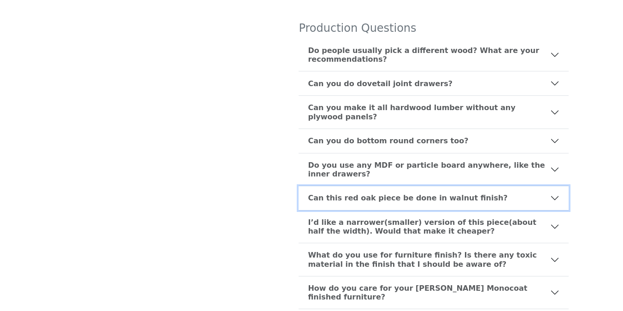
click at [339, 194] on b "Can this red oak piece be done in walnut finish?" at bounding box center [408, 198] width 200 height 9
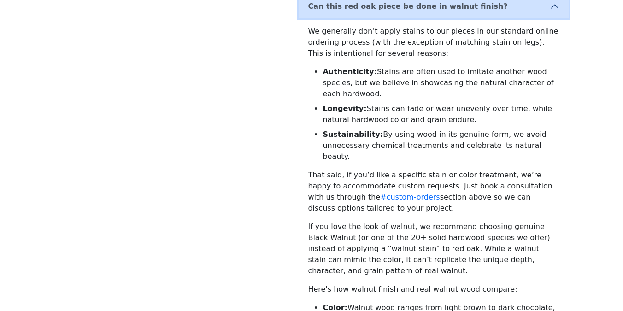
scroll to position [689, 0]
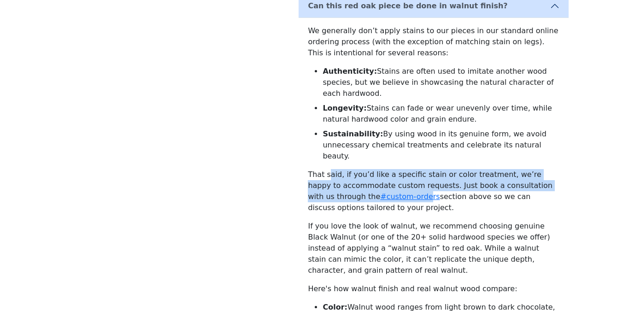
drag, startPoint x: 327, startPoint y: 124, endPoint x: 369, endPoint y: 154, distance: 51.8
click at [369, 169] on p "That said, if you’d like a specific stain or color treatment, we’re happy to ac…" at bounding box center [434, 191] width 252 height 44
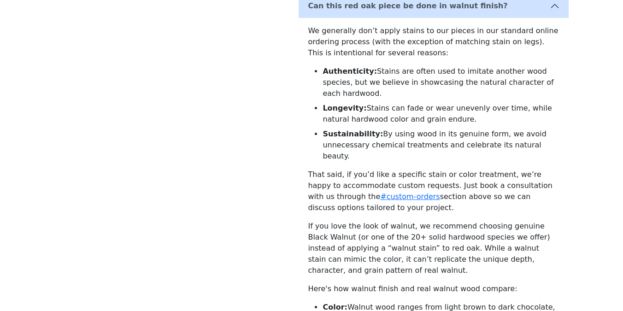
click at [383, 169] on p "That said, if you’d like a specific stain or color treatment, we’re happy to ac…" at bounding box center [434, 191] width 252 height 44
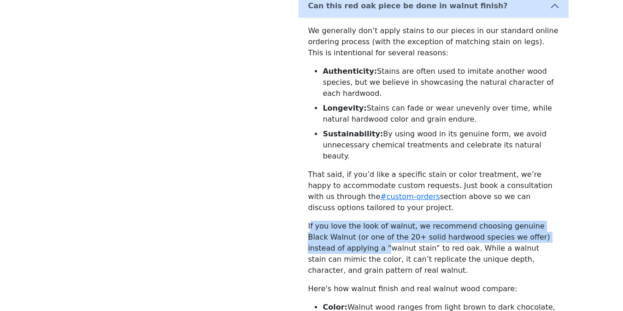
drag, startPoint x: 310, startPoint y: 178, endPoint x: 348, endPoint y: 199, distance: 43.5
click at [347, 221] on p "If you love the look of walnut, we recommend choosing genuine Black Walnut (or …" at bounding box center [434, 248] width 252 height 55
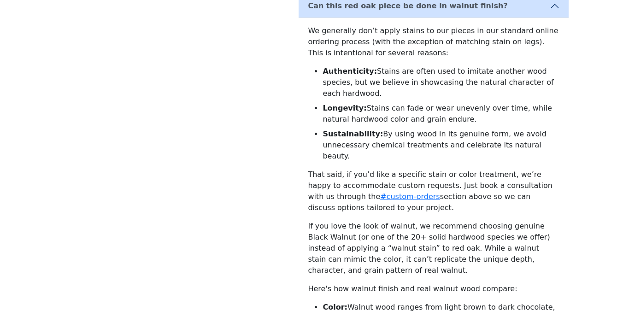
click at [352, 221] on p "If you love the look of walnut, we recommend choosing genuine Black Walnut (or …" at bounding box center [434, 248] width 252 height 55
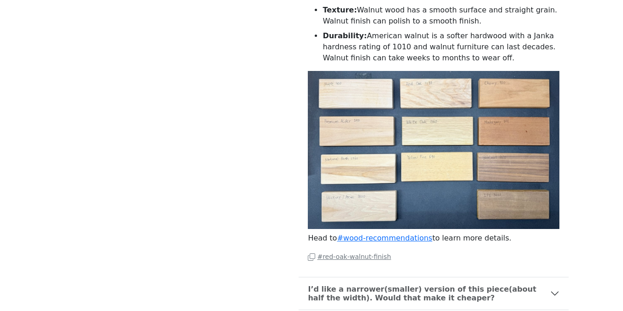
scroll to position [1043, 0]
